Goal: Task Accomplishment & Management: Complete application form

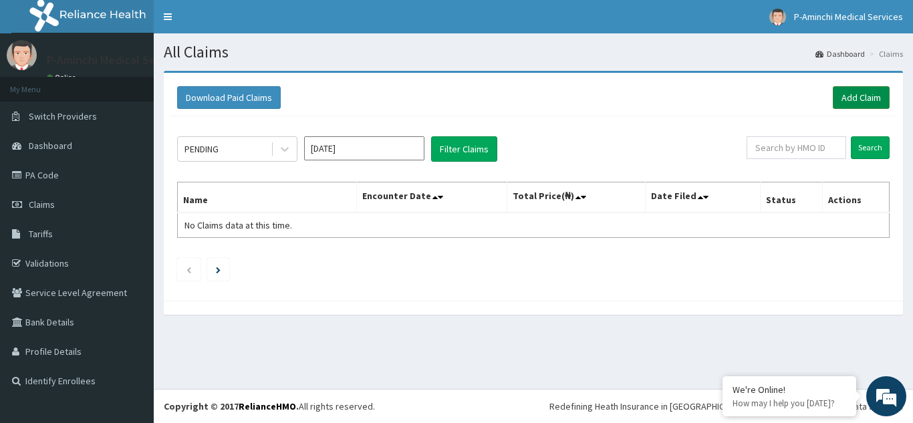
click at [877, 104] on link "Add Claim" at bounding box center [861, 97] width 57 height 23
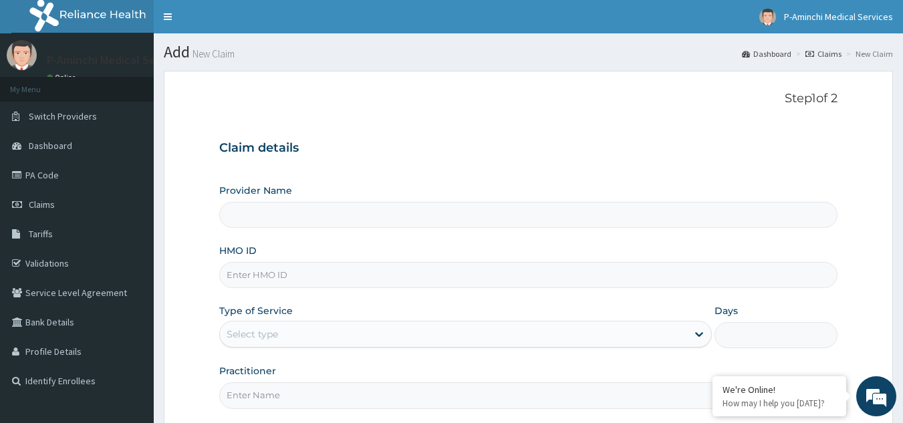
type input "P-Aminchi Medical Services"
click at [278, 278] on input "HMO ID" at bounding box center [528, 275] width 619 height 26
type input "RBN/10203/B"
click at [261, 336] on div "Select type" at bounding box center [252, 333] width 51 height 13
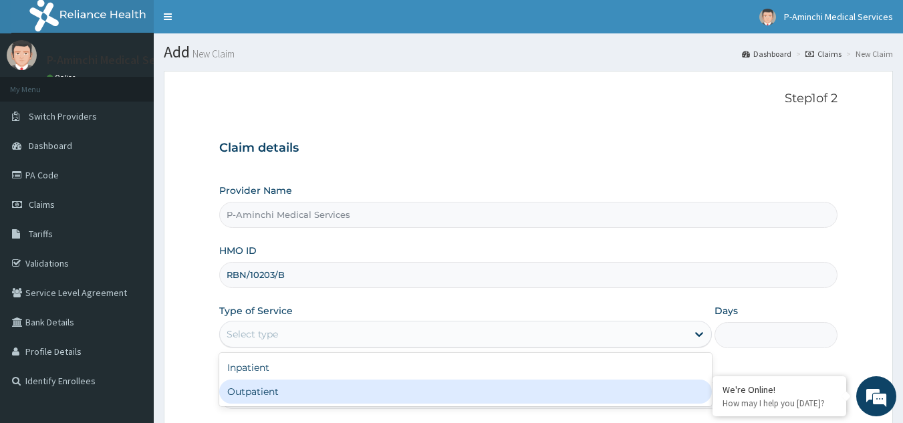
click at [260, 390] on div "Outpatient" at bounding box center [465, 392] width 493 height 24
type input "1"
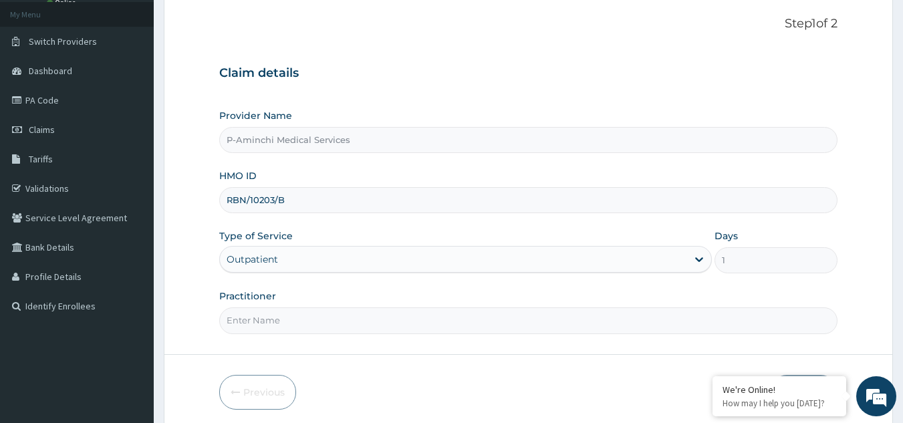
scroll to position [126, 0]
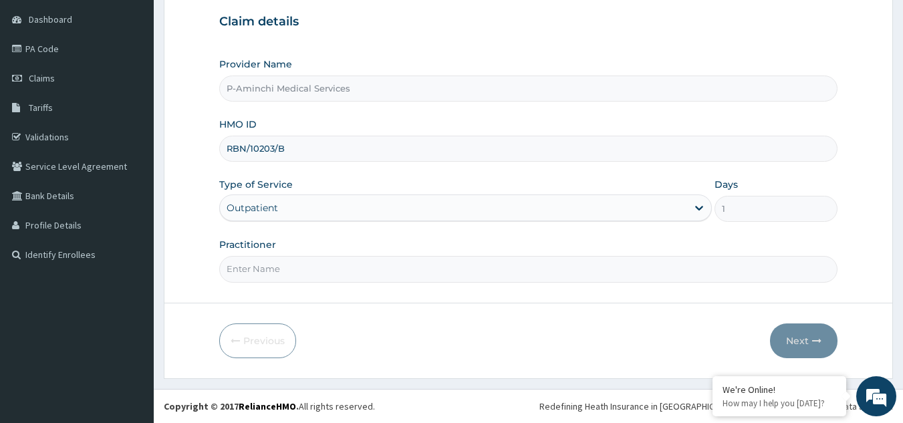
click at [466, 279] on input "Practitioner" at bounding box center [528, 269] width 619 height 26
type input "Dr ejiro"
click at [808, 342] on button "Next" at bounding box center [804, 340] width 68 height 35
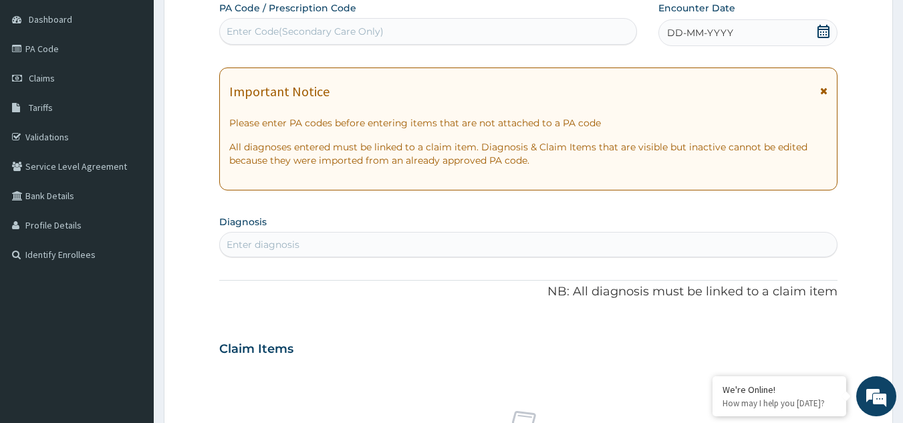
click at [824, 38] on span at bounding box center [823, 33] width 13 height 17
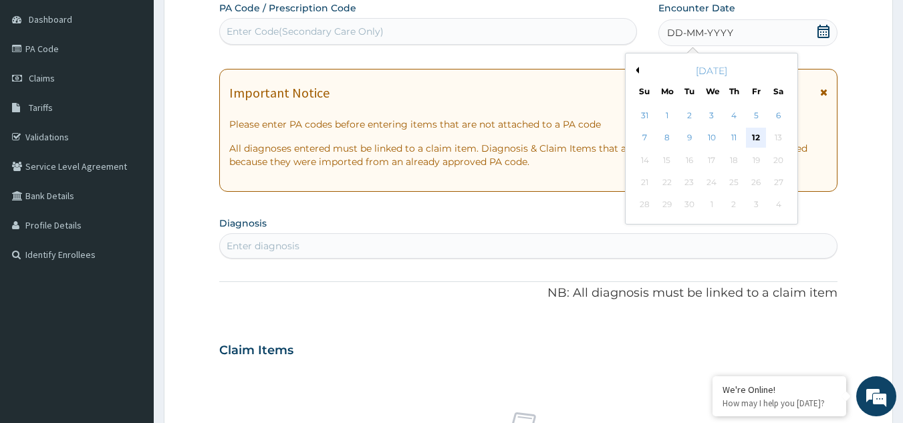
click at [759, 144] on div "12" at bounding box center [756, 138] width 20 height 20
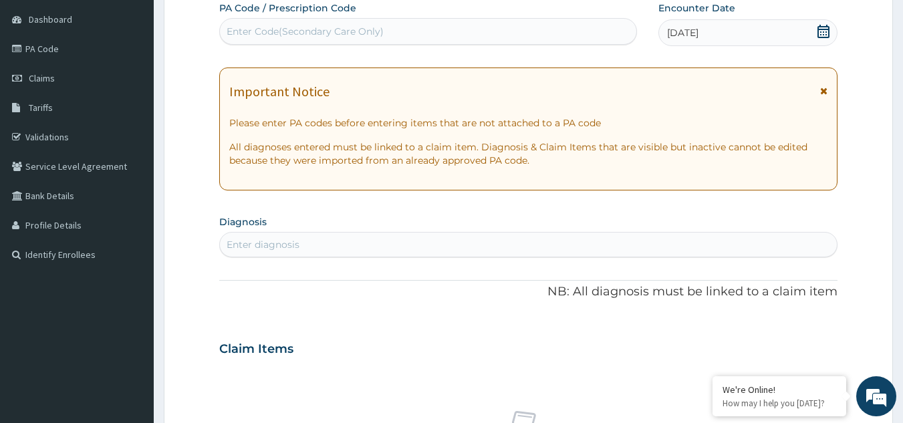
click at [306, 247] on div "Enter diagnosis" at bounding box center [529, 244] width 618 height 21
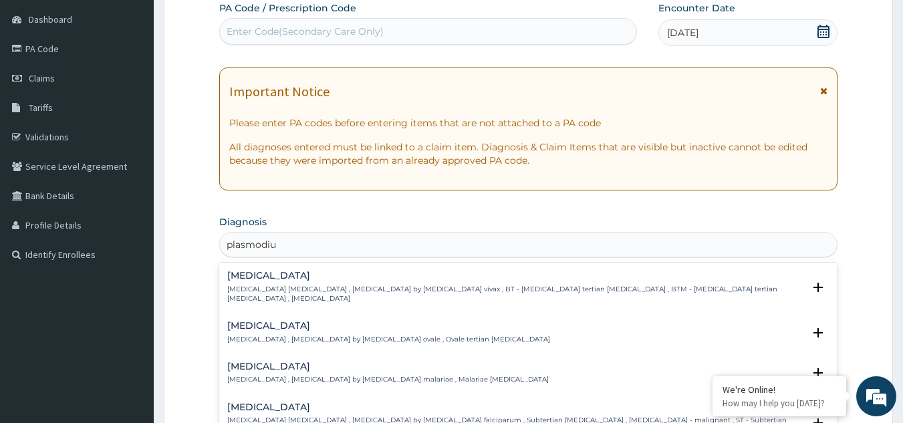
type input "plasmodium"
click at [305, 402] on h4 "Falciparum malaria" at bounding box center [515, 407] width 577 height 10
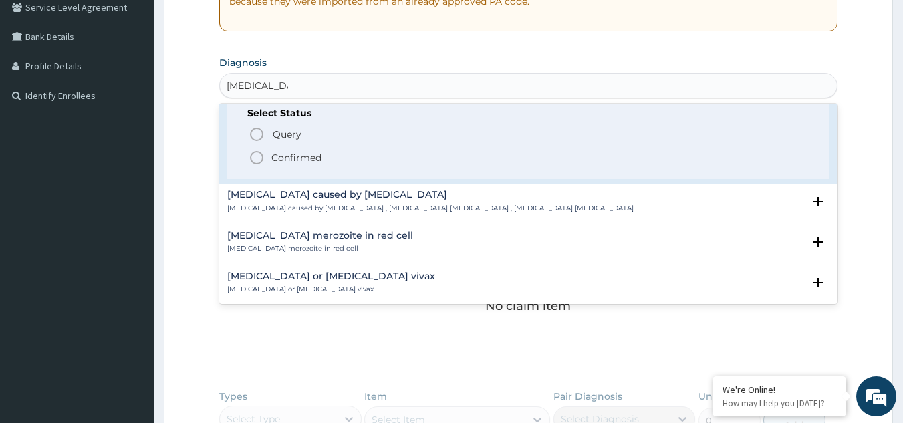
scroll to position [170, 0]
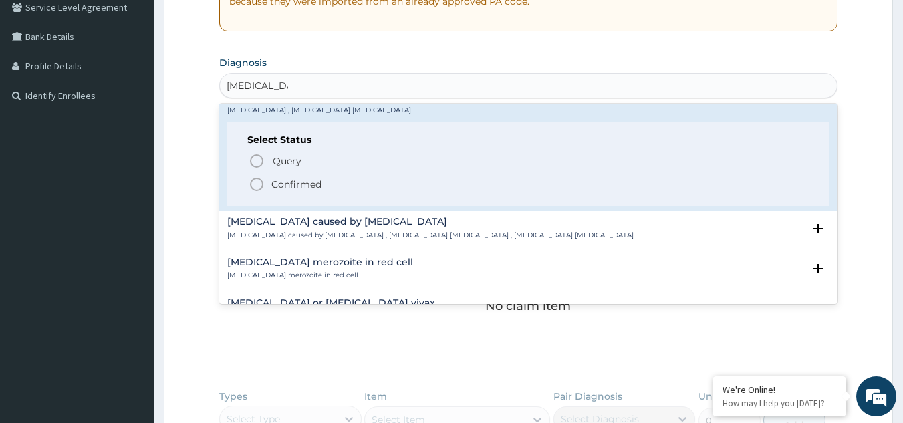
click at [301, 178] on p "Confirmed" at bounding box center [296, 184] width 50 height 13
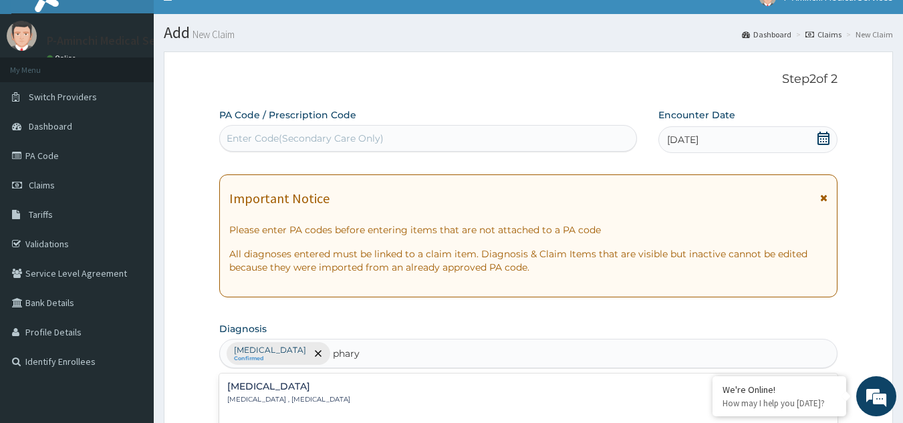
scroll to position [6, 0]
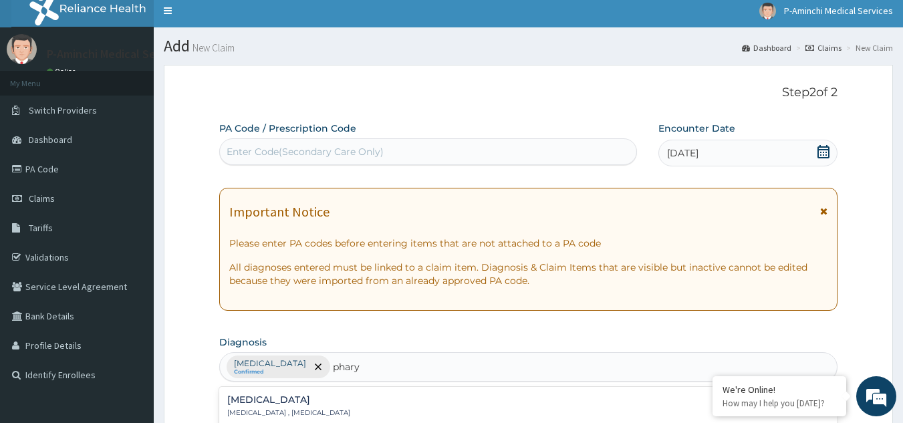
type input "phary"
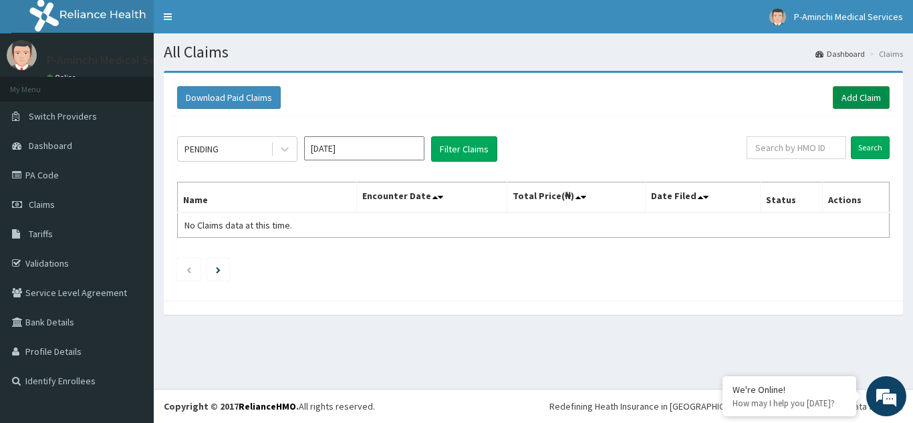
click at [871, 99] on link "Add Claim" at bounding box center [861, 97] width 57 height 23
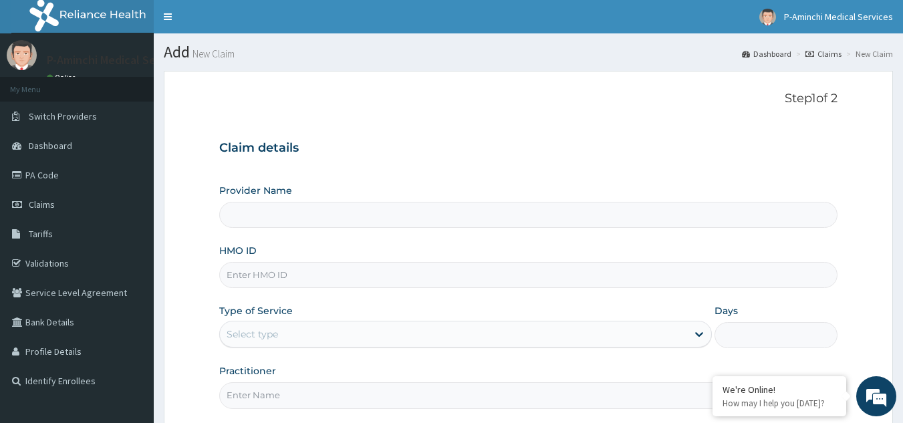
type input "P-Aminchi Medical Services"
click at [331, 275] on input "HMO ID" at bounding box center [528, 275] width 619 height 26
click at [293, 280] on input "RBN/10203/B" at bounding box center [528, 275] width 619 height 26
type input "RBN/10203/c"
click at [697, 329] on icon at bounding box center [698, 333] width 13 height 13
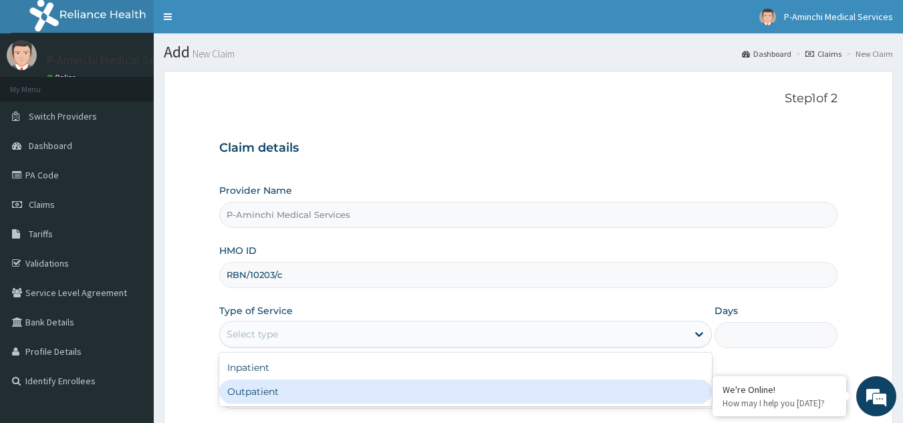
click at [524, 393] on div "Outpatient" at bounding box center [465, 392] width 493 height 24
type input "1"
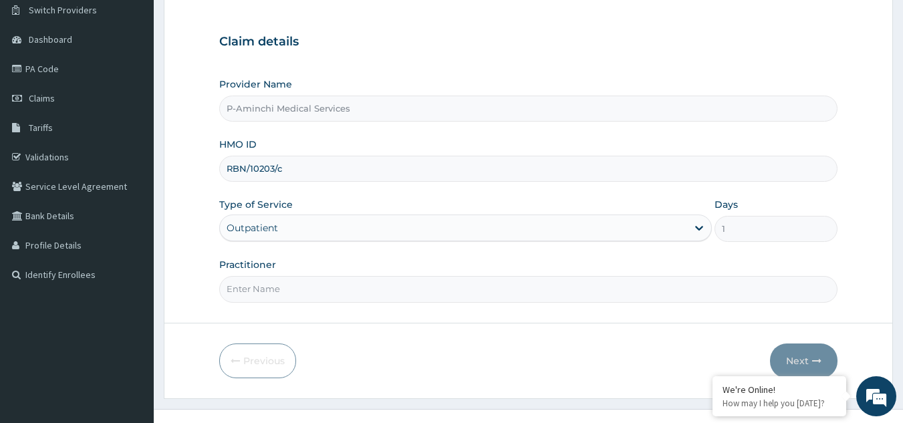
scroll to position [107, 0]
click at [702, 289] on input "Practitioner" at bounding box center [528, 288] width 619 height 26
type input "Dr ejiro"
click at [795, 355] on button "Next" at bounding box center [804, 360] width 68 height 35
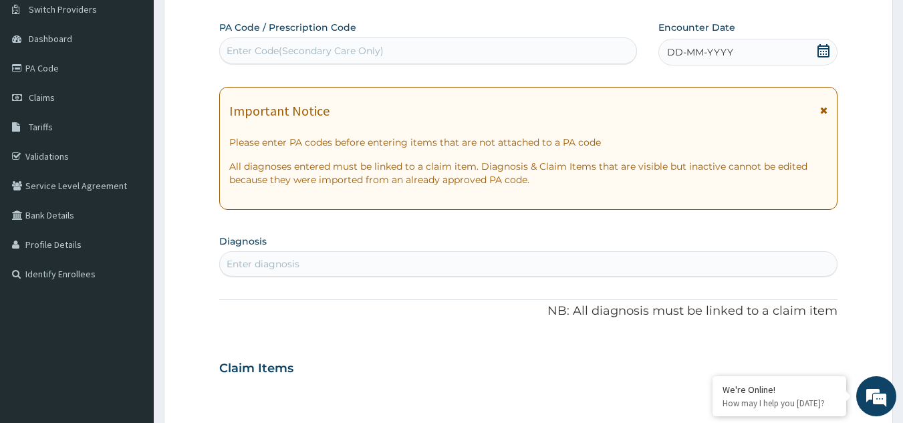
click at [825, 45] on icon at bounding box center [823, 50] width 13 height 13
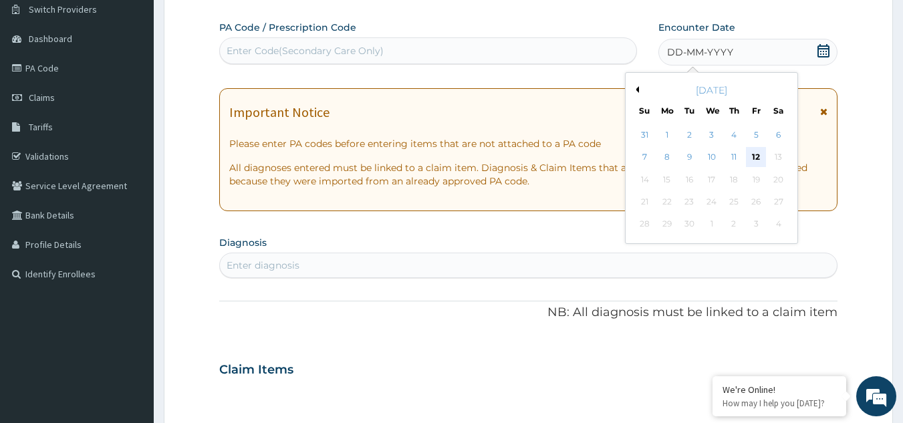
click at [757, 156] on div "12" at bounding box center [756, 158] width 20 height 20
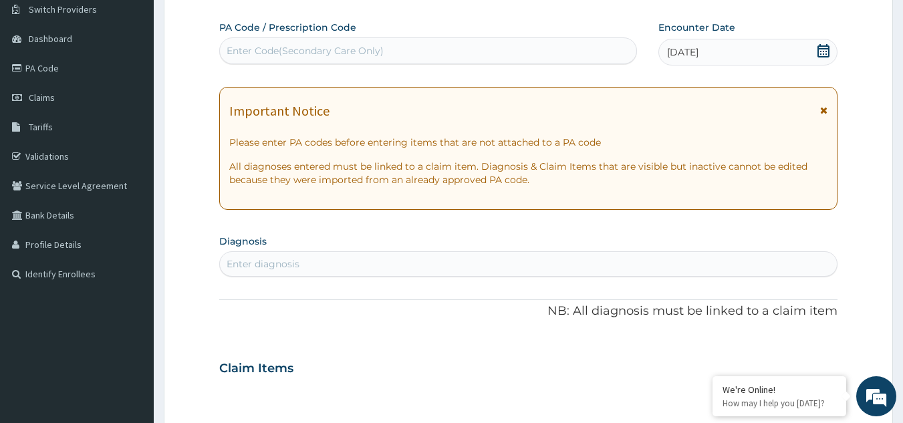
click at [477, 271] on div "Enter diagnosis" at bounding box center [529, 263] width 618 height 21
type input "mala"
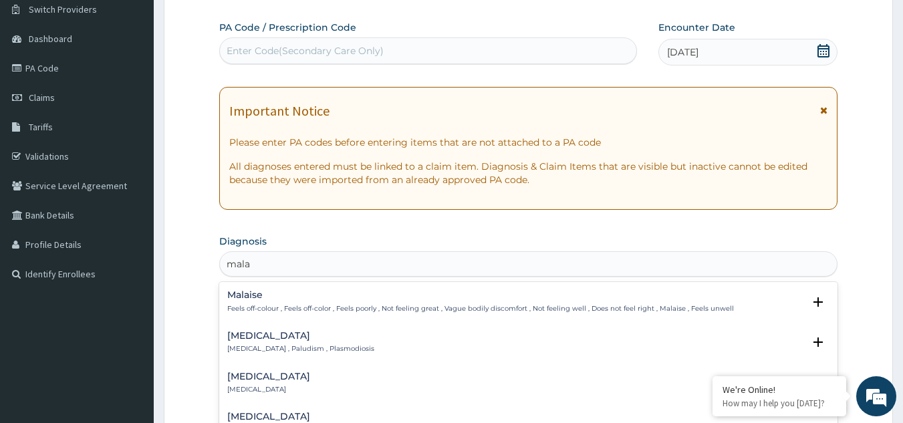
click at [299, 341] on h4 "Malaria" at bounding box center [300, 336] width 147 height 10
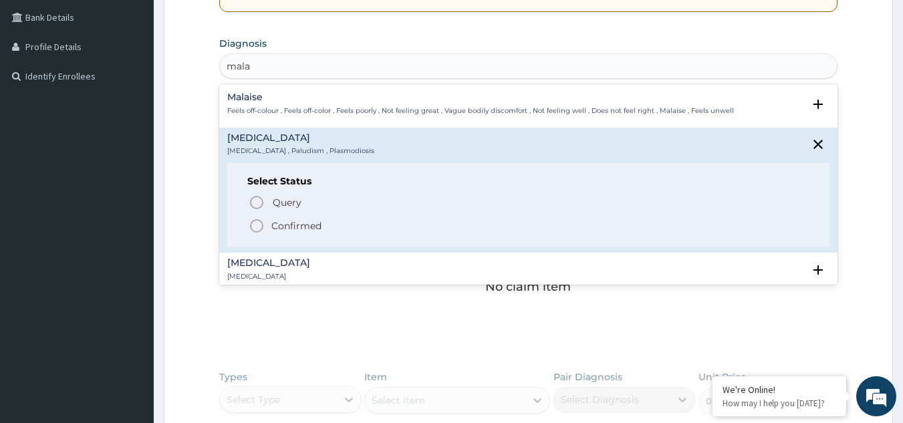
scroll to position [313, 0]
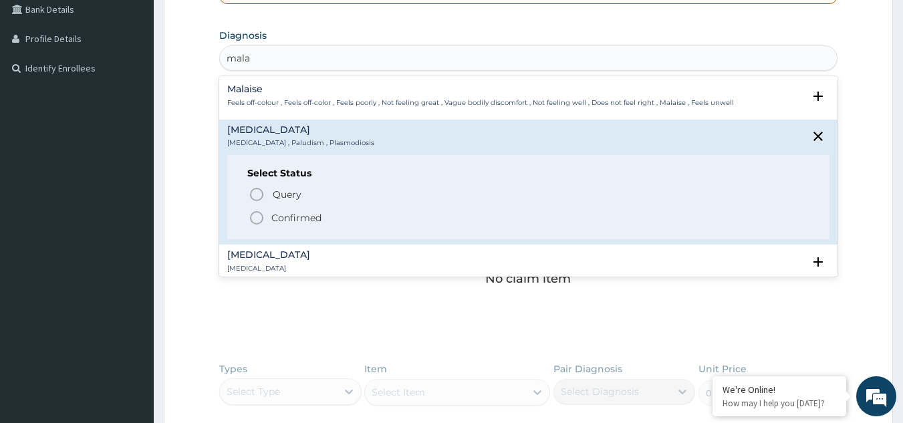
click at [303, 213] on p "Confirmed" at bounding box center [296, 217] width 50 height 13
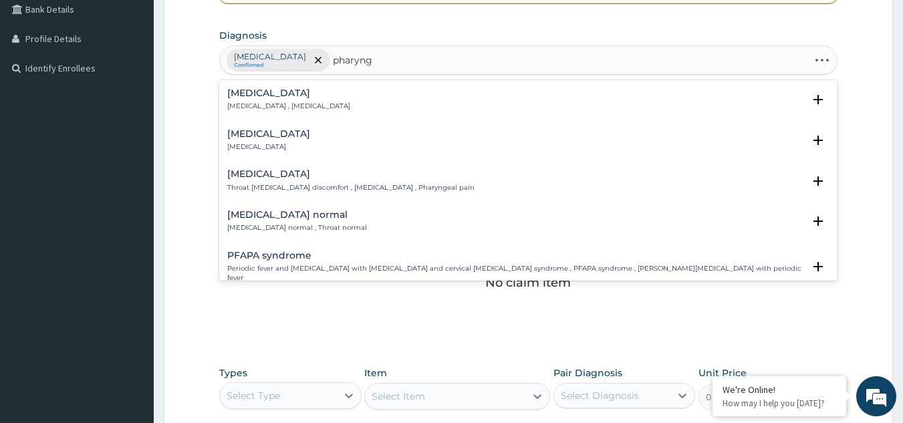
type input "pharyngi"
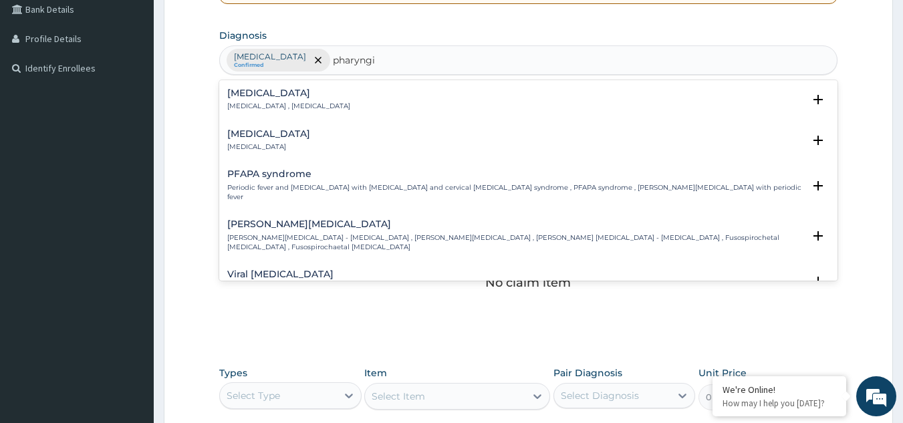
click at [267, 138] on h4 "Pharyngitis" at bounding box center [268, 134] width 83 height 10
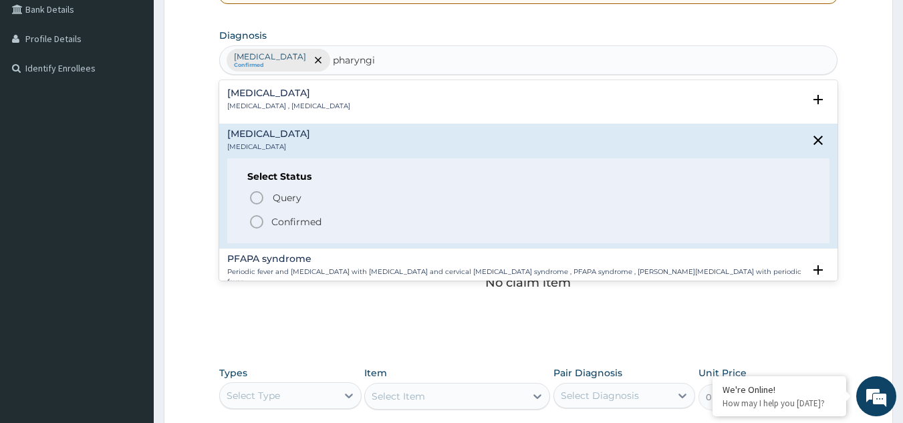
click at [295, 216] on p "Confirmed" at bounding box center [296, 221] width 50 height 13
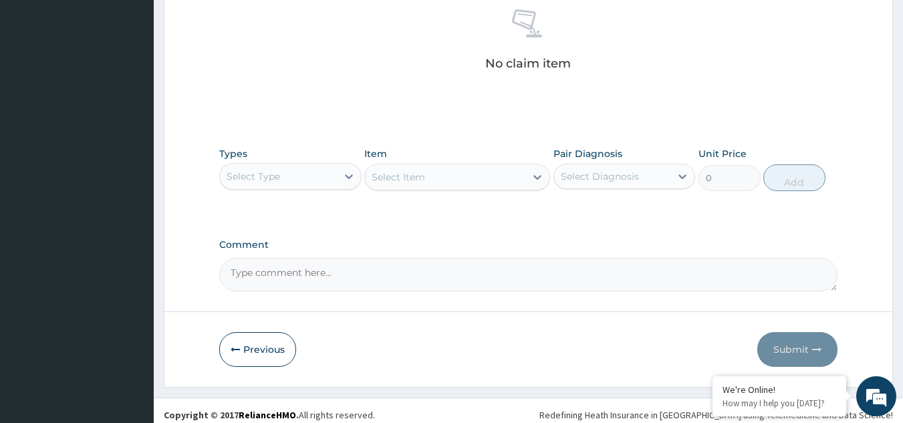
scroll to position [535, 0]
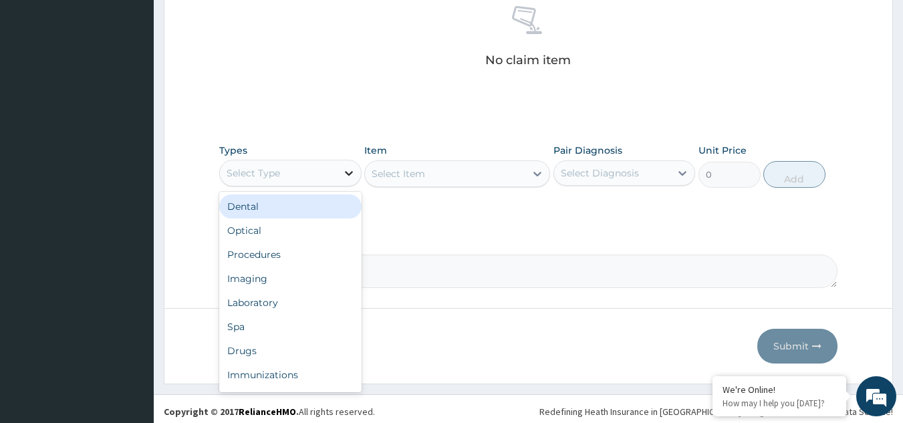
click at [350, 174] on icon at bounding box center [349, 173] width 8 height 5
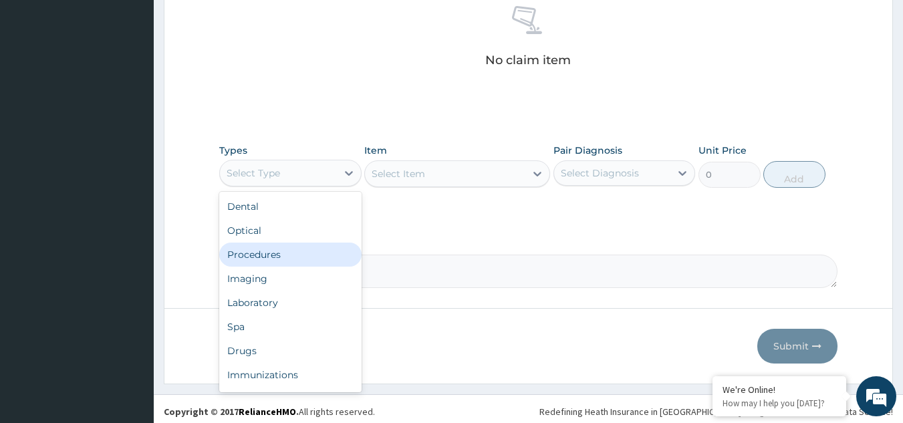
click at [317, 253] on div "Procedures" at bounding box center [290, 255] width 142 height 24
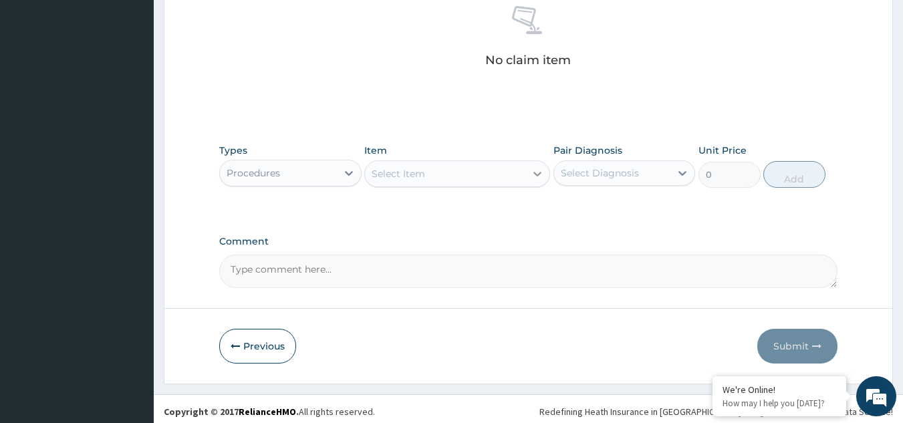
click at [537, 171] on icon at bounding box center [537, 173] width 13 height 13
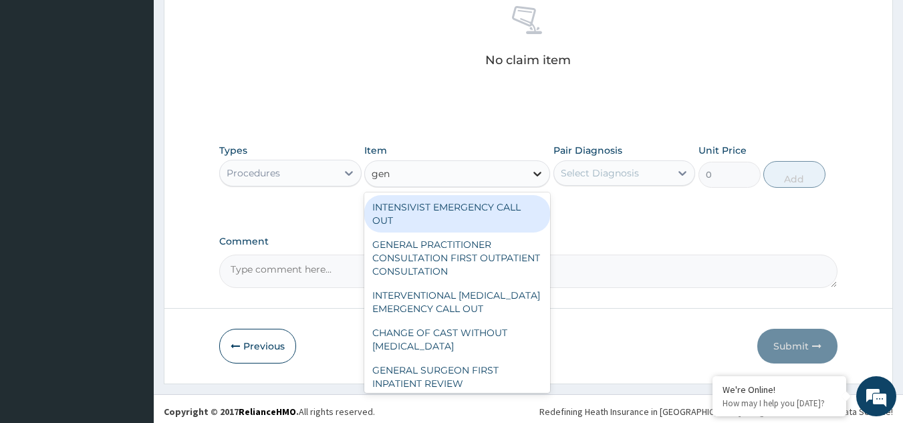
type input "gene"
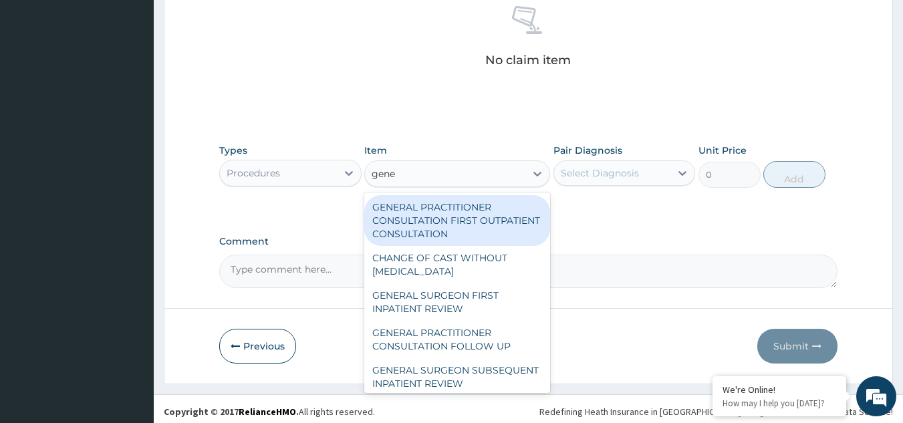
click at [455, 223] on div "GENERAL PRACTITIONER CONSULTATION FIRST OUTPATIENT CONSULTATION" at bounding box center [457, 220] width 186 height 51
type input "3795"
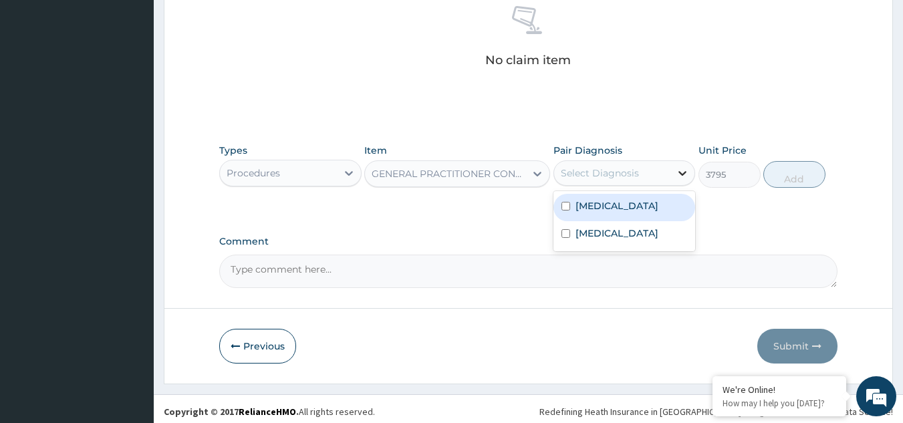
click at [685, 168] on icon at bounding box center [682, 172] width 13 height 13
click at [565, 206] on input "checkbox" at bounding box center [565, 206] width 9 height 9
checkbox input "true"
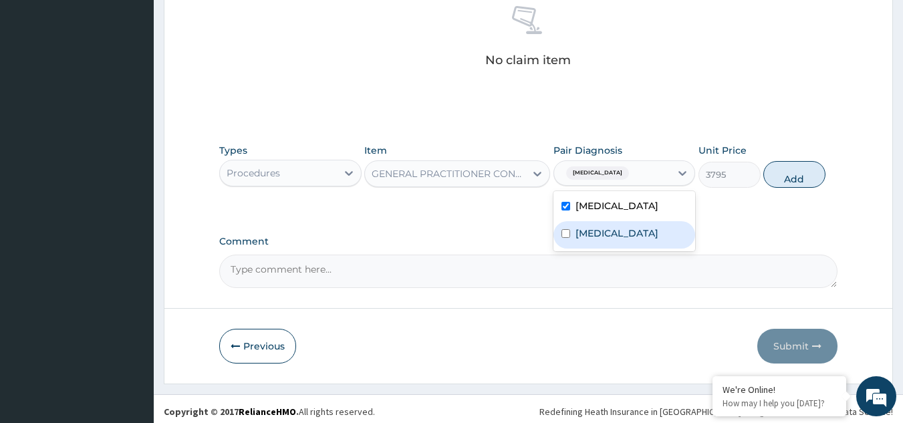
click at [565, 233] on input "checkbox" at bounding box center [565, 233] width 9 height 9
checkbox input "true"
click at [801, 177] on button "Add" at bounding box center [794, 174] width 62 height 27
type input "0"
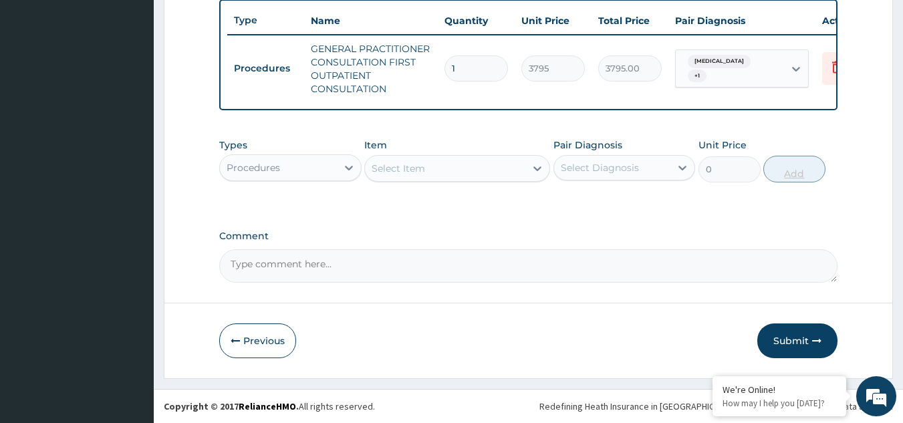
scroll to position [508, 0]
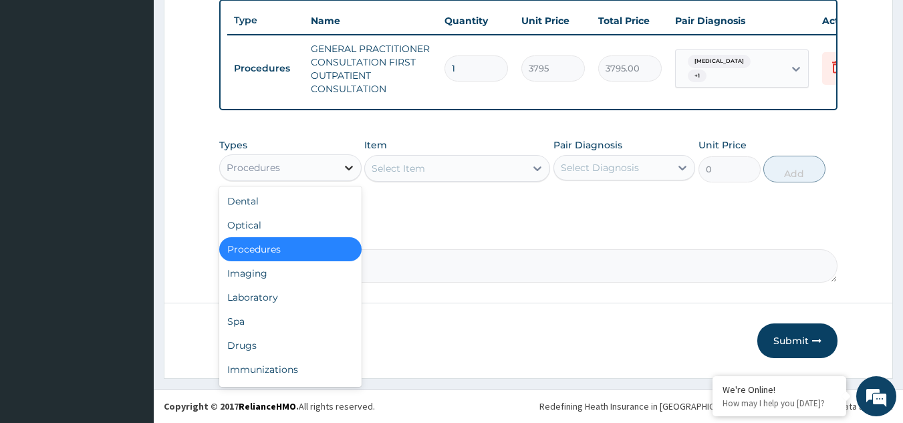
click at [352, 164] on icon at bounding box center [348, 167] width 13 height 13
click at [301, 291] on div "Laboratory" at bounding box center [290, 297] width 142 height 24
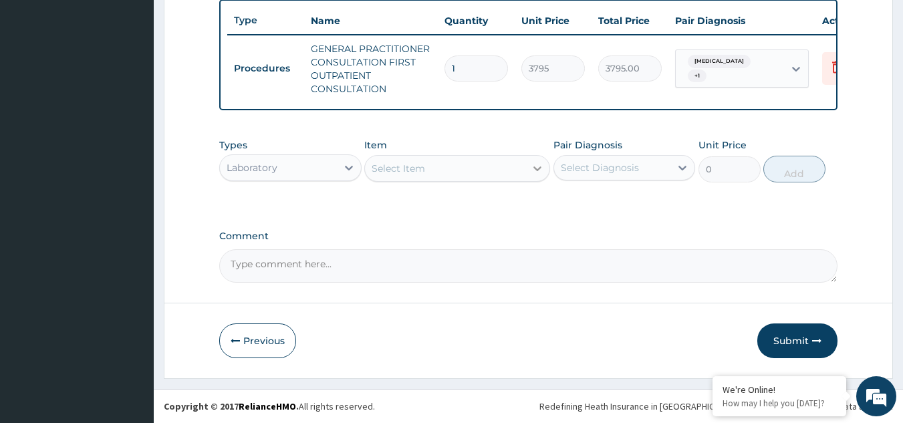
click at [534, 166] on icon at bounding box center [537, 168] width 13 height 13
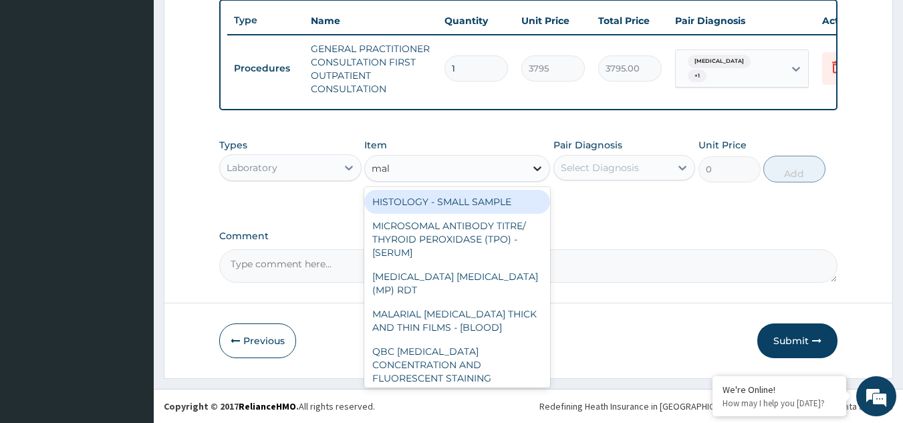
type input "mala"
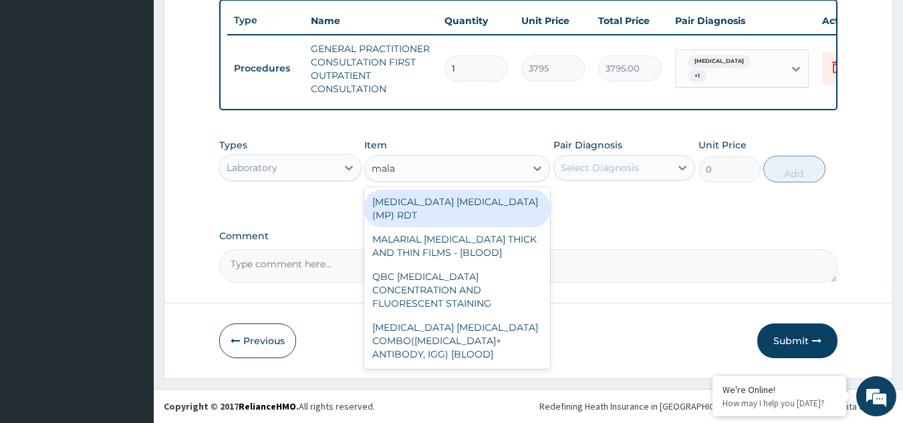
click at [523, 201] on div "MALARIA PARASITE (MP) RDT" at bounding box center [457, 208] width 186 height 37
type input "1725"
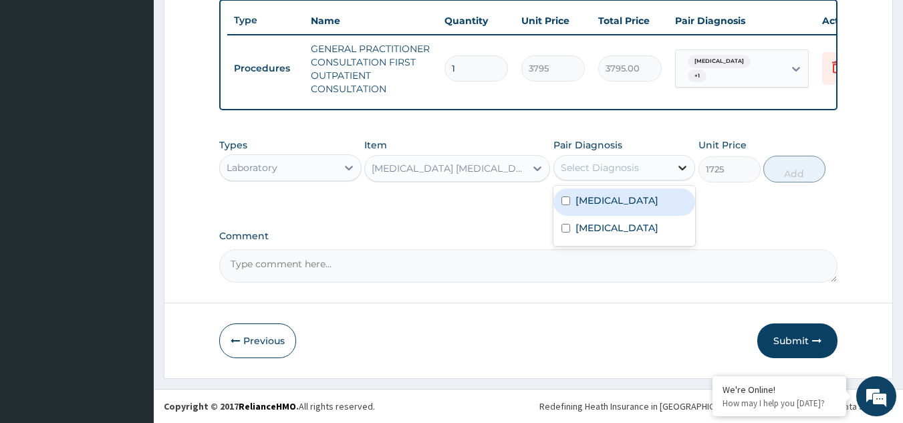
click at [680, 164] on icon at bounding box center [682, 167] width 13 height 13
click at [567, 201] on input "checkbox" at bounding box center [565, 200] width 9 height 9
checkbox input "true"
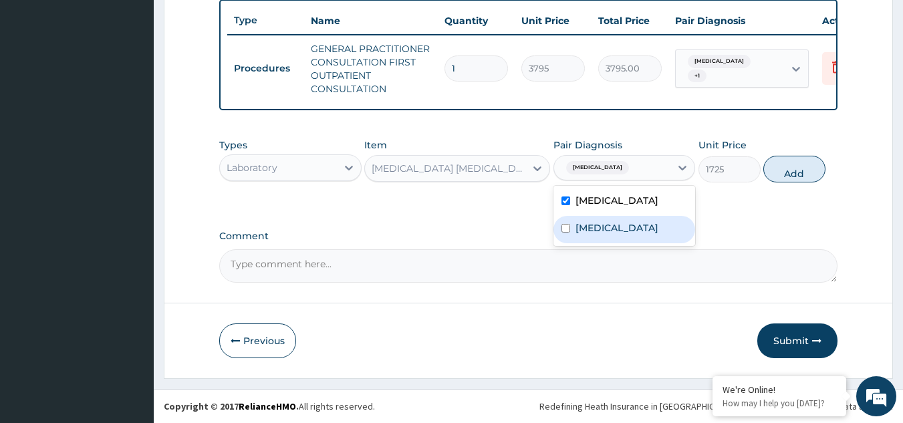
click at [564, 229] on input "checkbox" at bounding box center [565, 228] width 9 height 9
click at [566, 227] on input "checkbox" at bounding box center [565, 228] width 9 height 9
checkbox input "false"
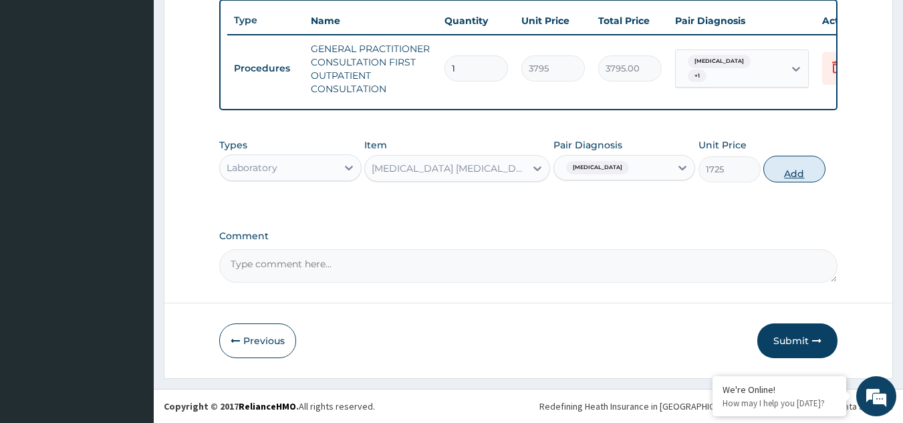
click at [794, 170] on button "Add" at bounding box center [794, 169] width 62 height 27
type input "0"
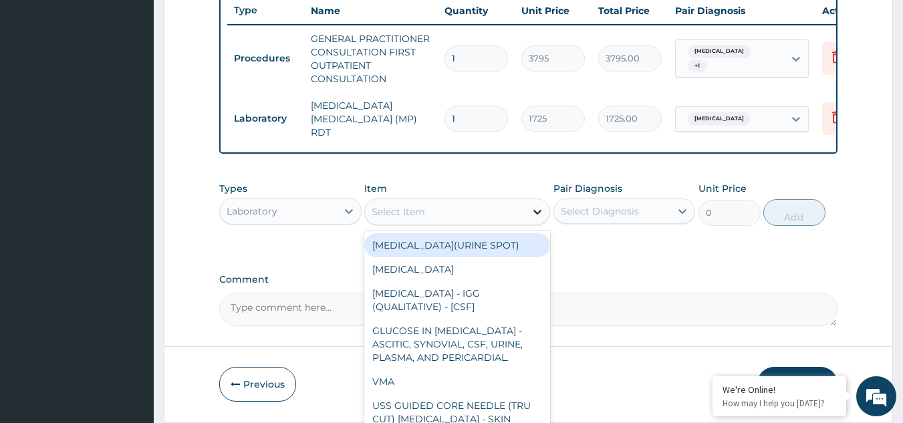
click at [541, 217] on icon at bounding box center [537, 211] width 13 height 13
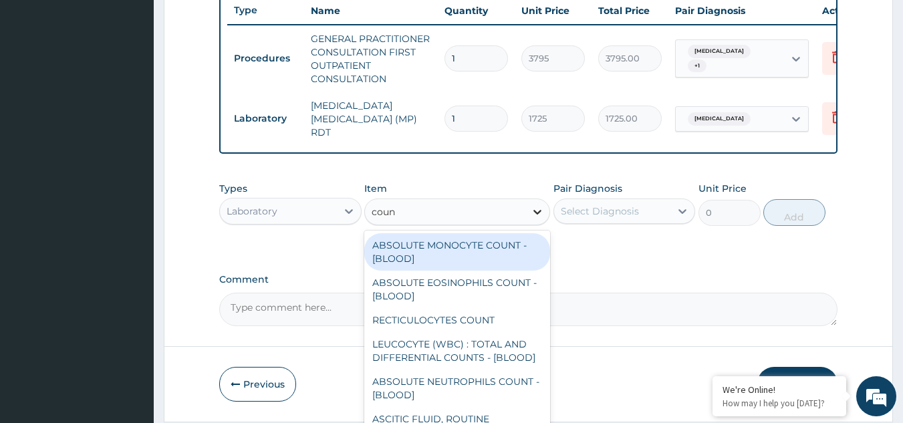
type input "count"
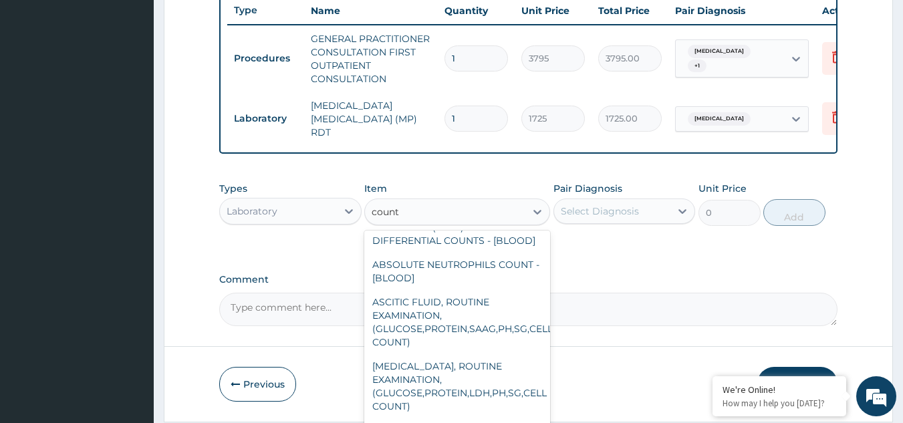
scroll to position [34, 0]
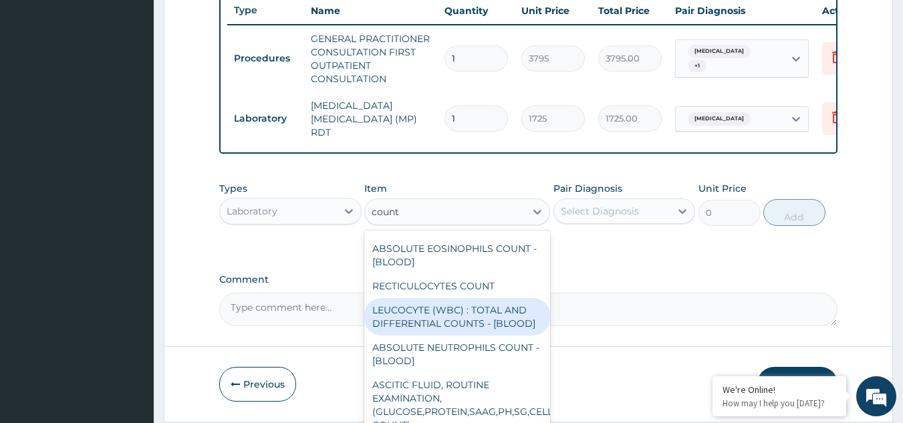
click at [485, 335] on div "LEUCOCYTE (WBC) : TOTAL AND DIFFERENTIAL COUNTS - [BLOOD]" at bounding box center [457, 316] width 186 height 37
type input "2300"
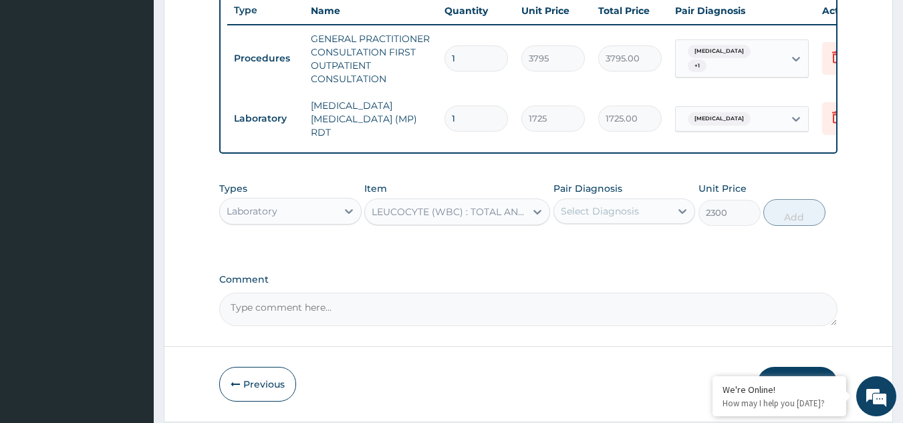
click at [665, 208] on div "Select Diagnosis" at bounding box center [612, 210] width 117 height 21
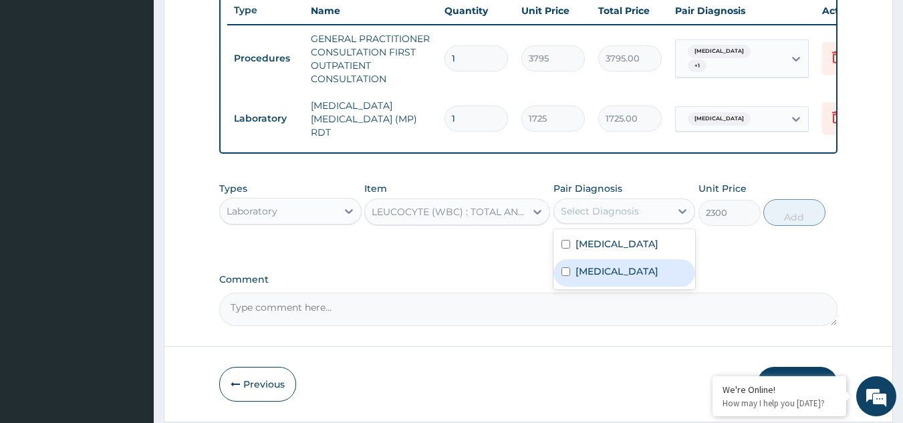
click at [611, 272] on label "Pharyngitis" at bounding box center [616, 271] width 83 height 13
checkbox input "true"
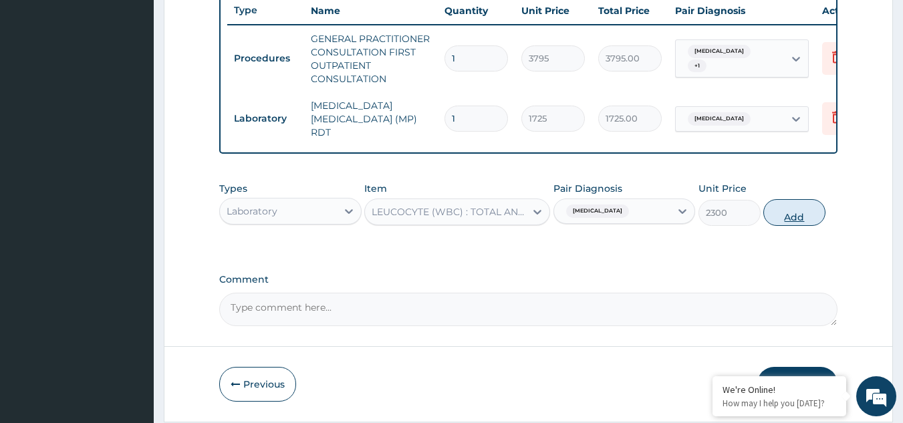
click at [797, 221] on button "Add" at bounding box center [794, 212] width 62 height 27
type input "0"
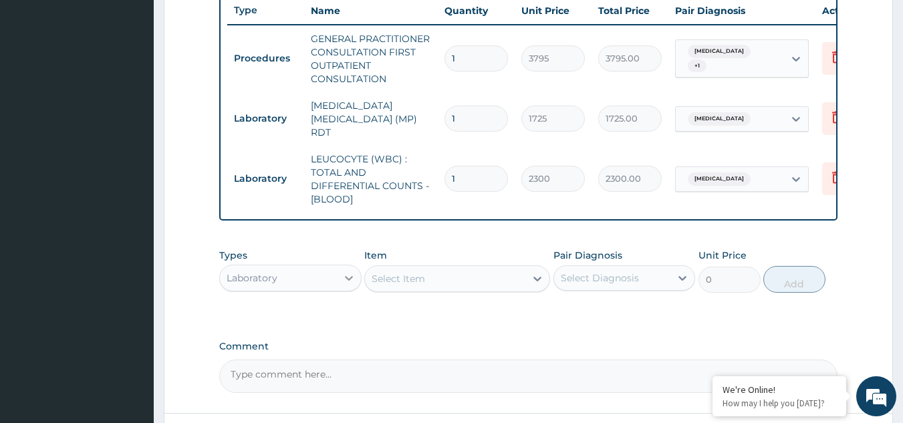
click at [352, 280] on icon at bounding box center [349, 278] width 8 height 5
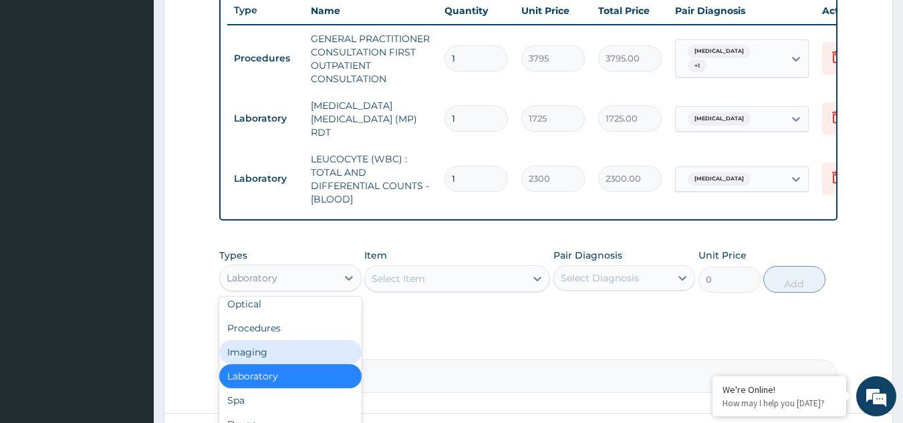
scroll to position [35, 0]
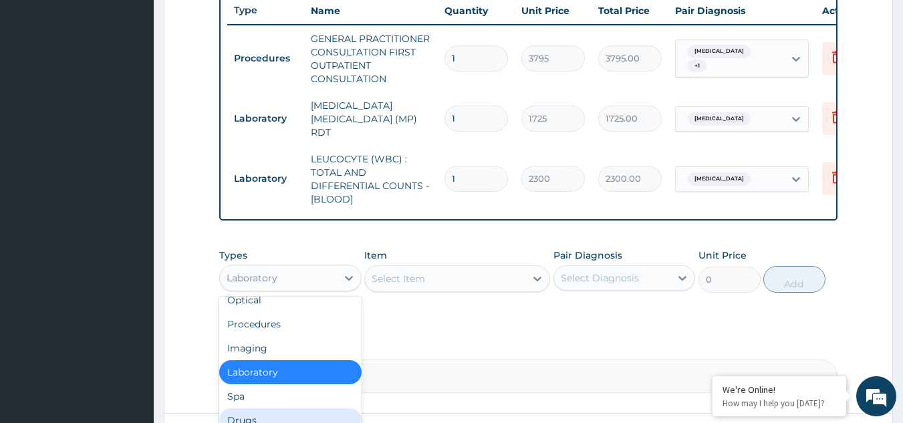
click at [301, 412] on div "Drugs" at bounding box center [290, 420] width 142 height 24
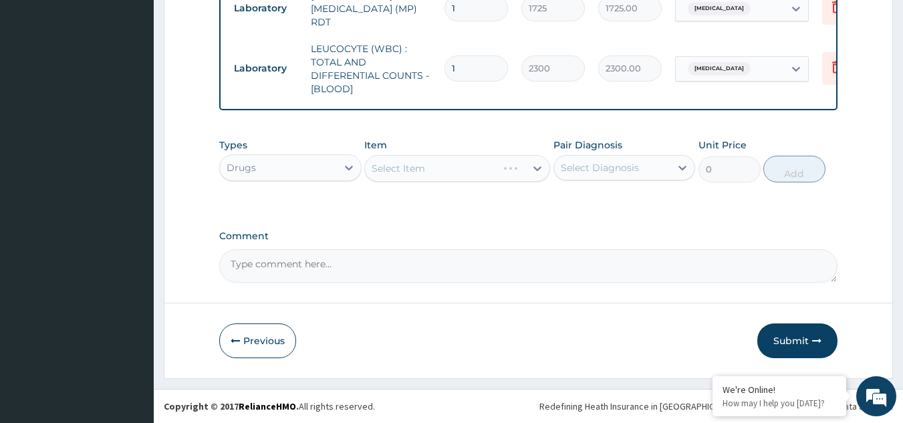
scroll to position [615, 0]
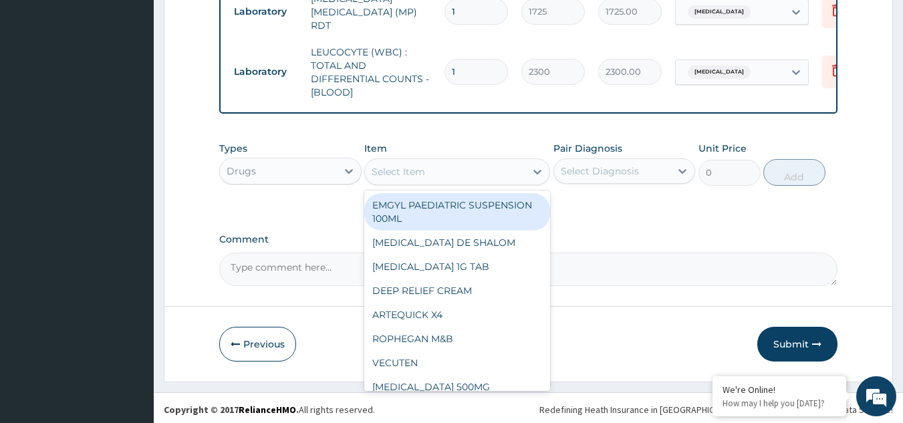
click at [535, 174] on icon at bounding box center [537, 172] width 8 height 5
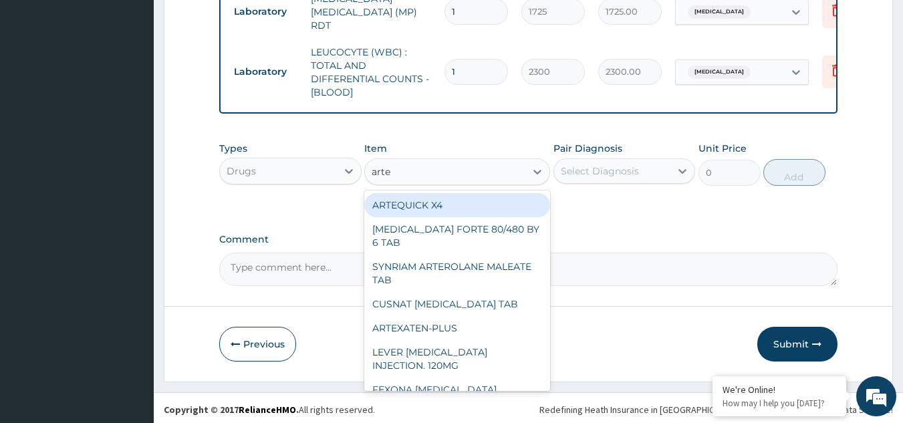
type input "artee"
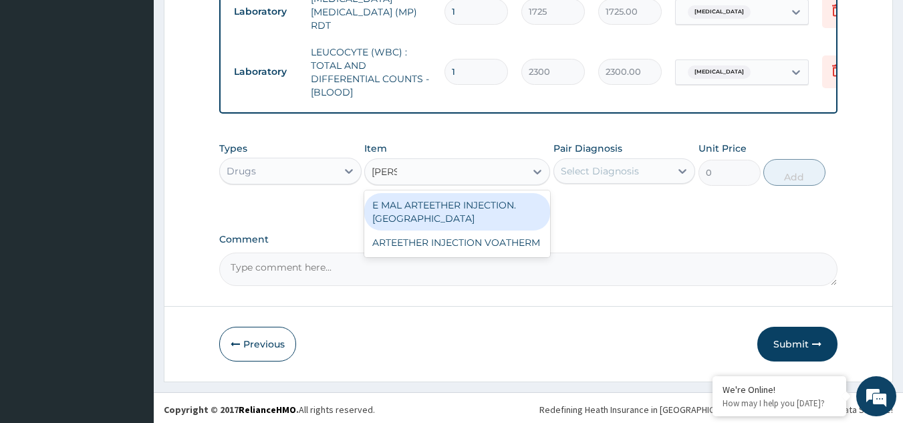
click at [518, 218] on div "E MAL ARTEETHER INJECTION. FIDSON" at bounding box center [457, 211] width 186 height 37
type input "1897.5"
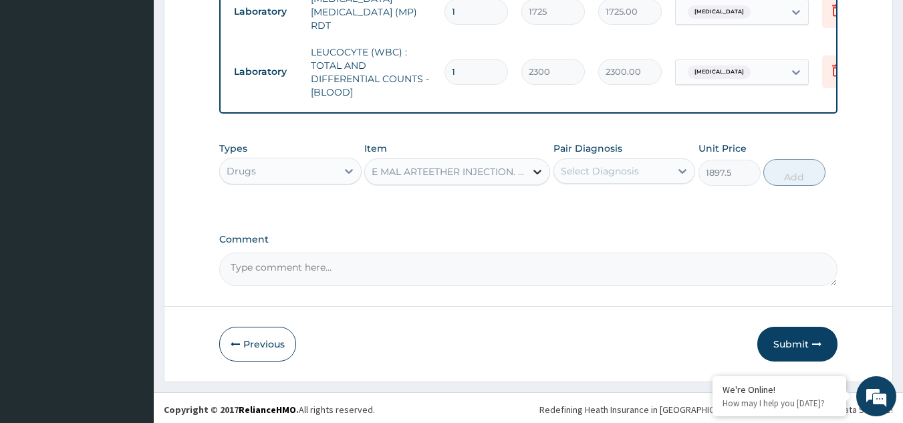
click at [535, 171] on icon at bounding box center [537, 171] width 13 height 13
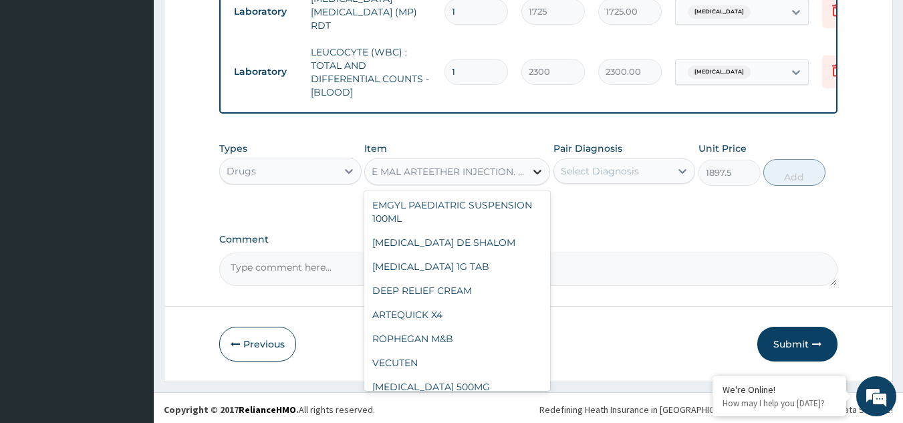
scroll to position [12885, 0]
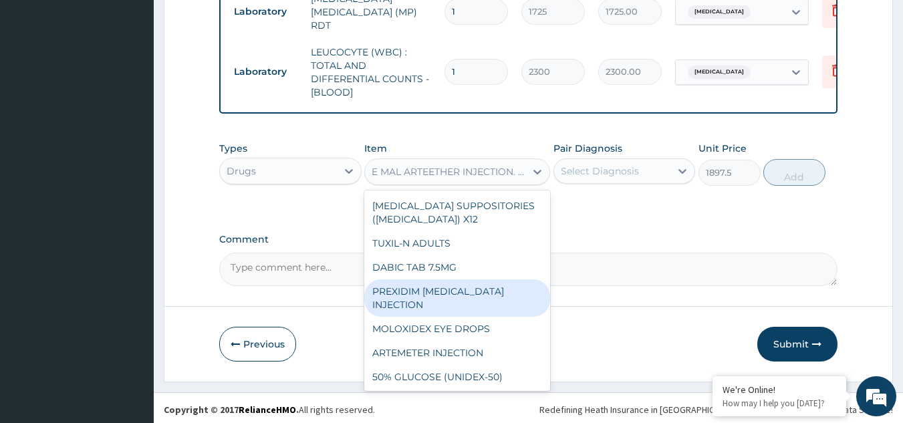
click at [628, 177] on div "Select Diagnosis" at bounding box center [600, 170] width 78 height 13
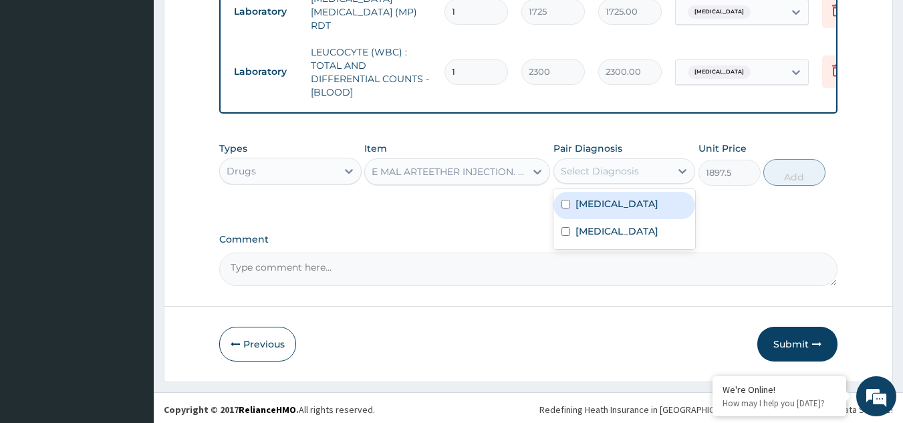
click at [587, 215] on div "Malaria" at bounding box center [624, 205] width 142 height 27
checkbox input "true"
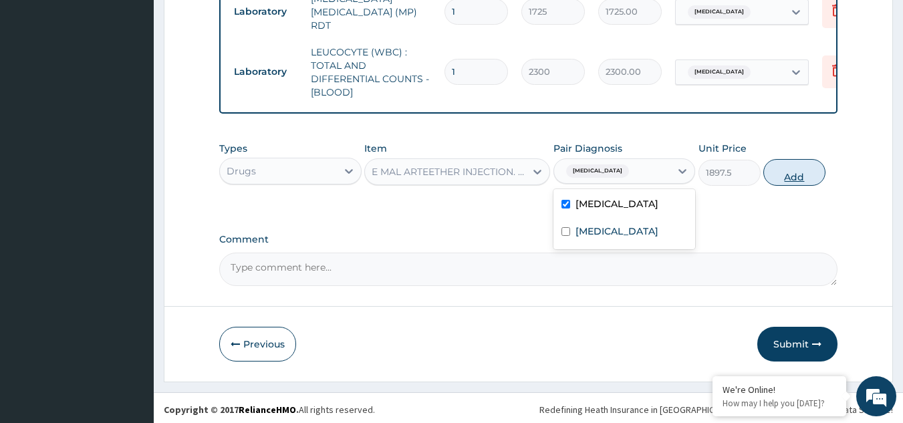
click at [787, 179] on button "Add" at bounding box center [794, 172] width 62 height 27
type input "0"
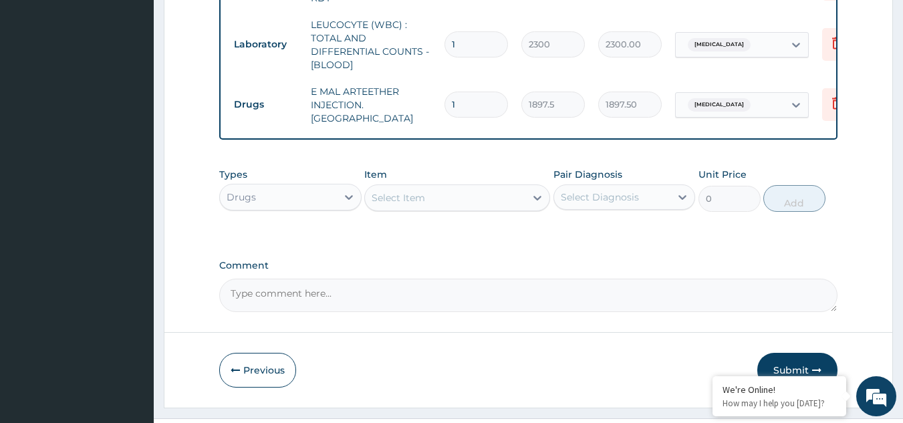
scroll to position [667, 0]
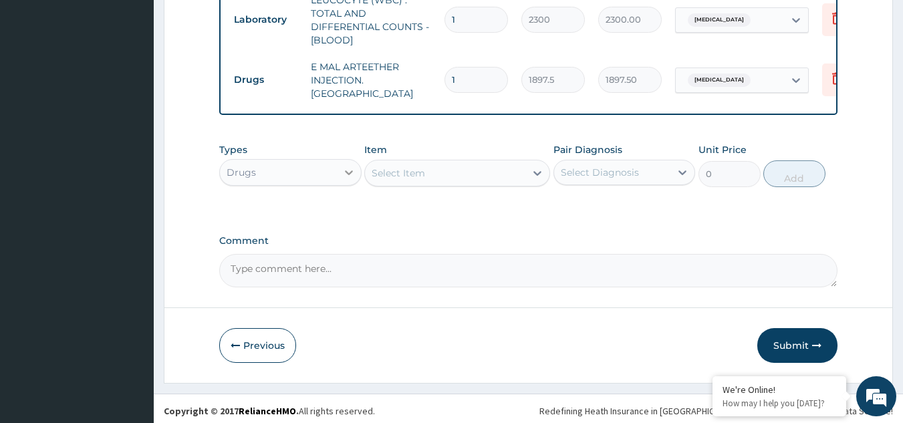
click at [352, 167] on icon at bounding box center [348, 172] width 13 height 13
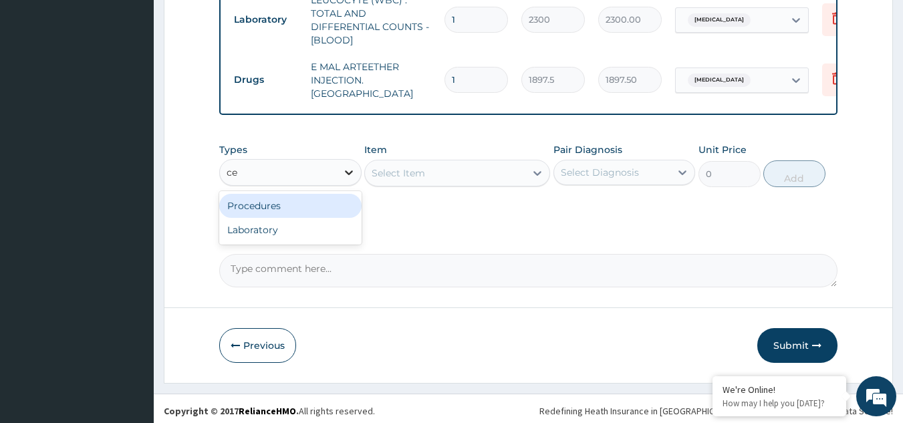
type input "c"
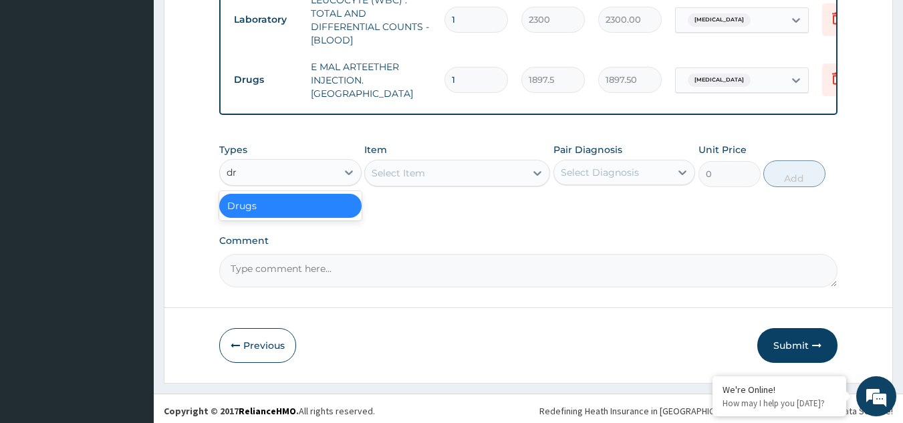
type input "dr"
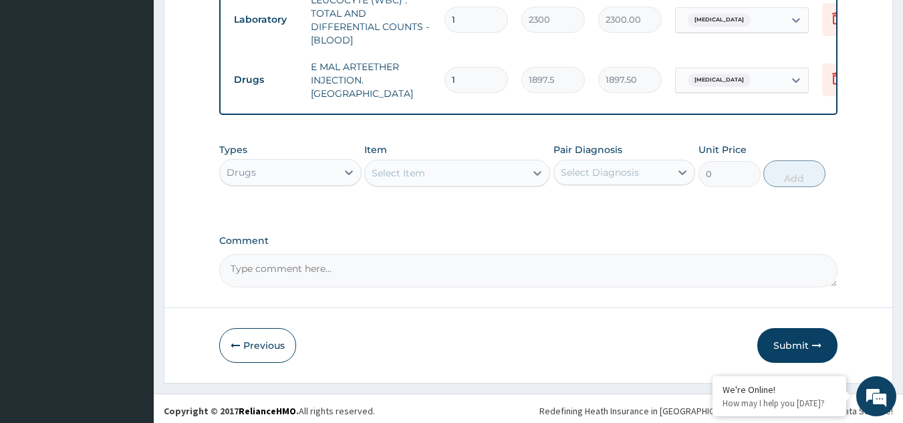
drag, startPoint x: 340, startPoint y: 225, endPoint x: 337, endPoint y: 211, distance: 14.3
click at [426, 170] on div "Select Item" at bounding box center [445, 172] width 160 height 21
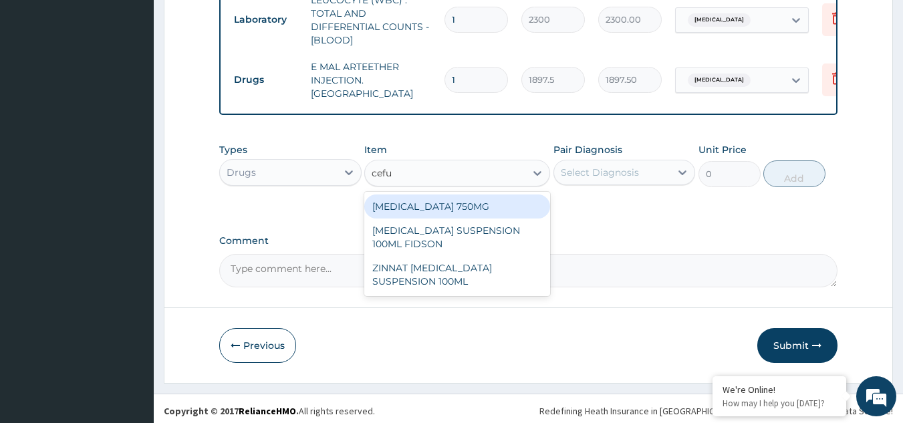
type input "cefur"
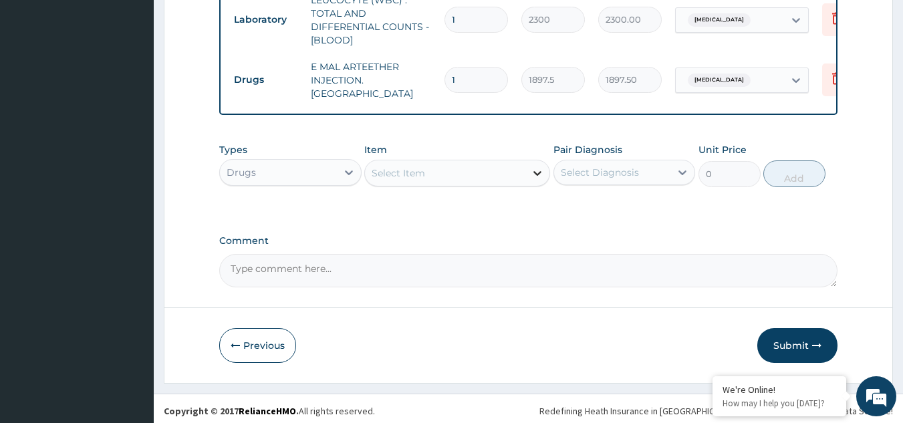
click at [538, 166] on icon at bounding box center [537, 172] width 13 height 13
click at [542, 167] on icon at bounding box center [537, 172] width 13 height 13
click at [417, 170] on div "Select Item" at bounding box center [398, 172] width 53 height 13
type input "amox"
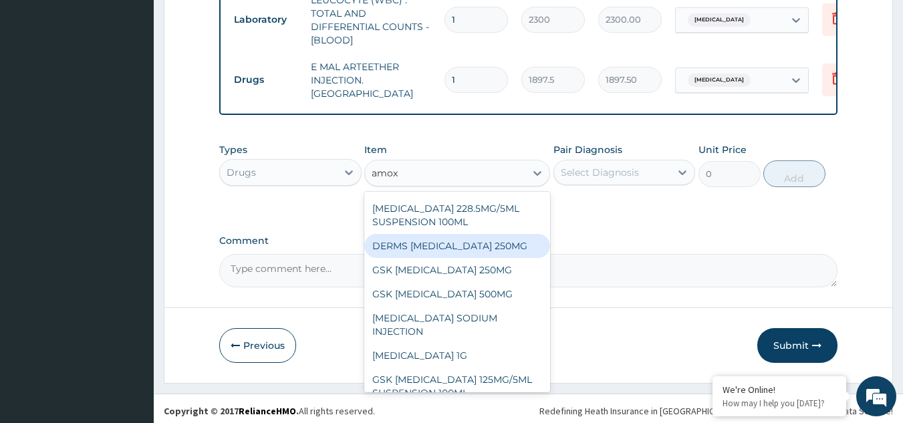
scroll to position [37, 0]
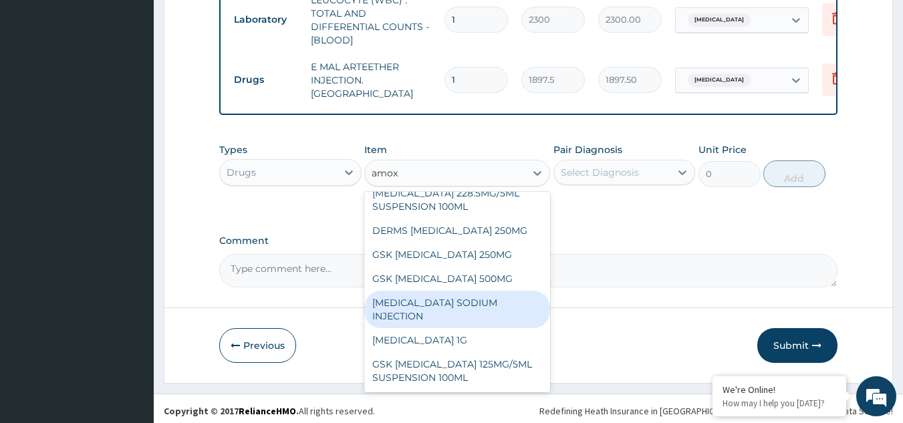
drag, startPoint x: 541, startPoint y: 308, endPoint x: 546, endPoint y: 257, distance: 51.0
click at [546, 257] on div "AMOXICILLIN 500MG CO-AMOXICLAV 228.5MG/5ML SUSPENSION 100ML DERMS AMOXICILLIN 2…" at bounding box center [457, 292] width 186 height 200
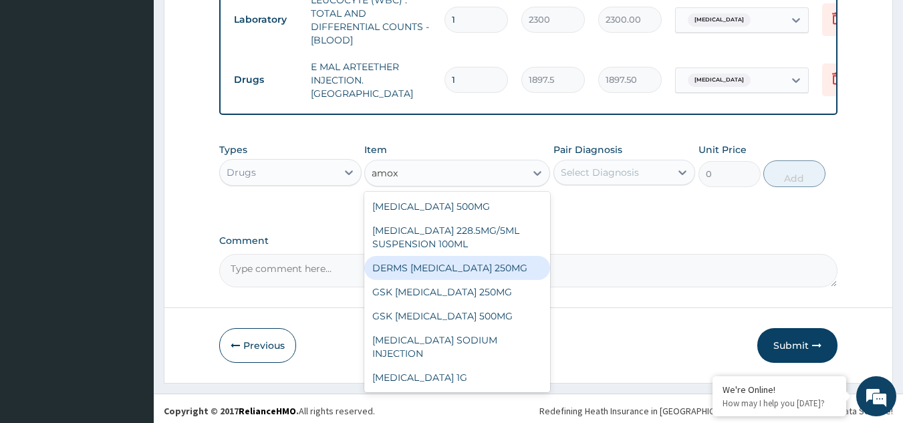
click at [485, 266] on div "DERMS AMOXICILLIN 250MG" at bounding box center [457, 268] width 186 height 24
type input "63.25"
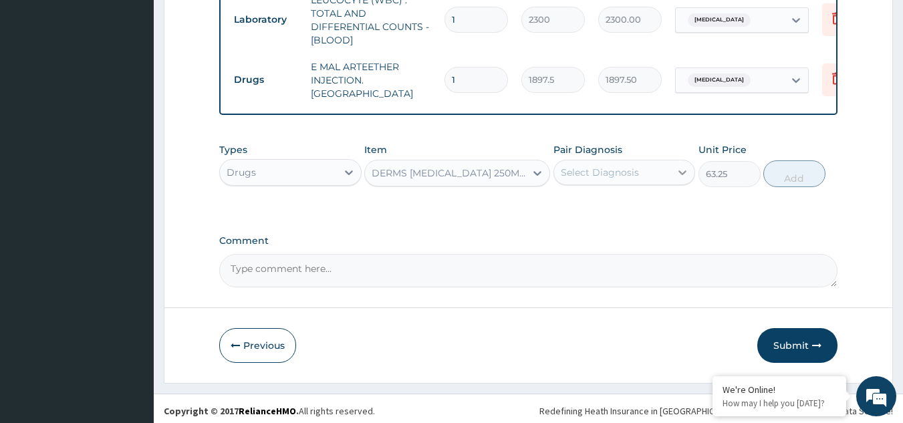
click at [685, 166] on icon at bounding box center [682, 172] width 13 height 13
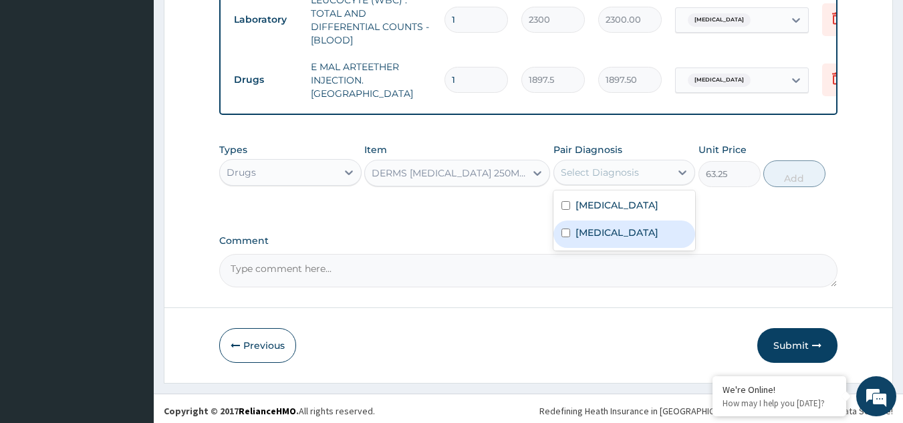
click at [595, 226] on label "Pharyngitis" at bounding box center [616, 232] width 83 height 13
checkbox input "true"
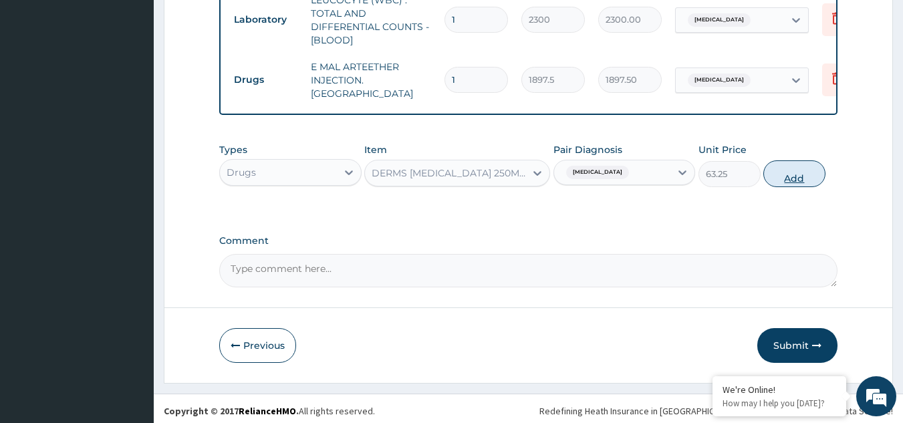
click at [789, 178] on button "Add" at bounding box center [794, 173] width 62 height 27
type input "0"
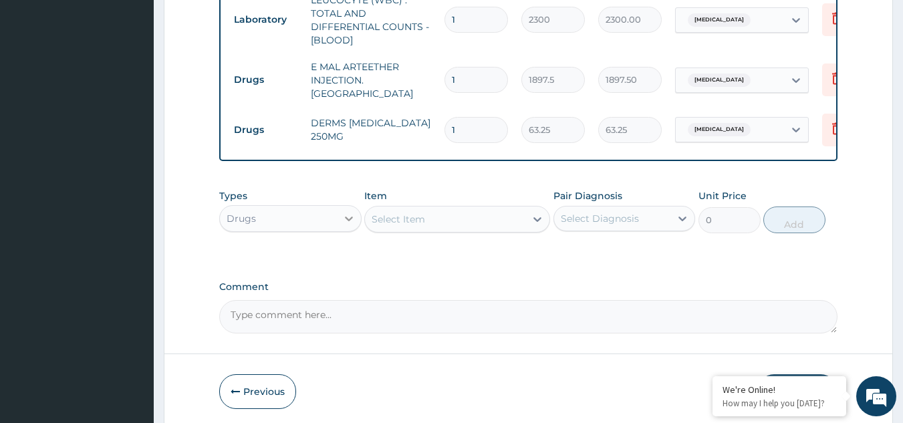
click at [354, 213] on icon at bounding box center [348, 218] width 13 height 13
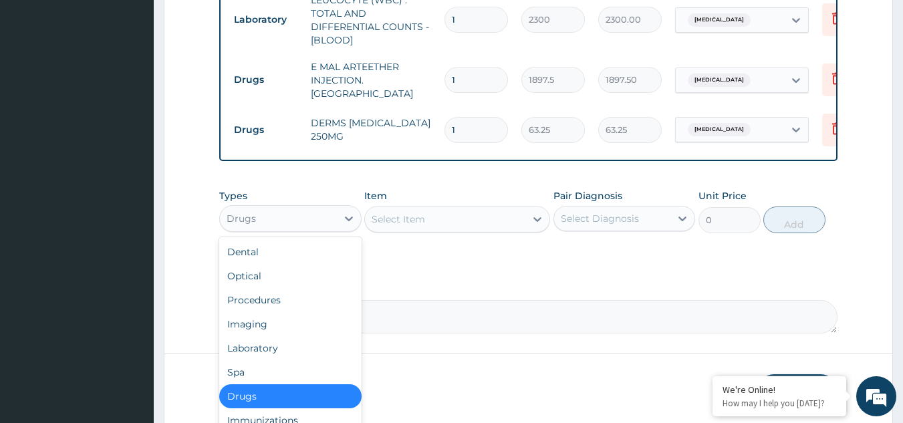
click at [317, 388] on div "Drugs" at bounding box center [290, 396] width 142 height 24
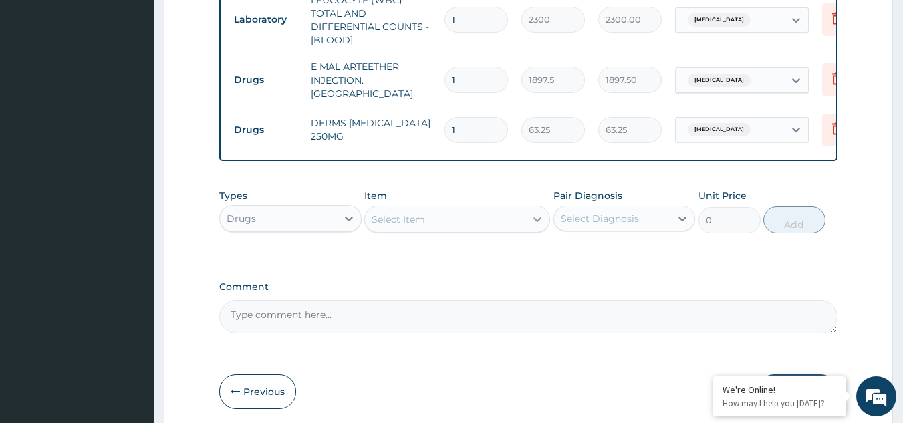
click at [535, 213] on icon at bounding box center [537, 219] width 13 height 13
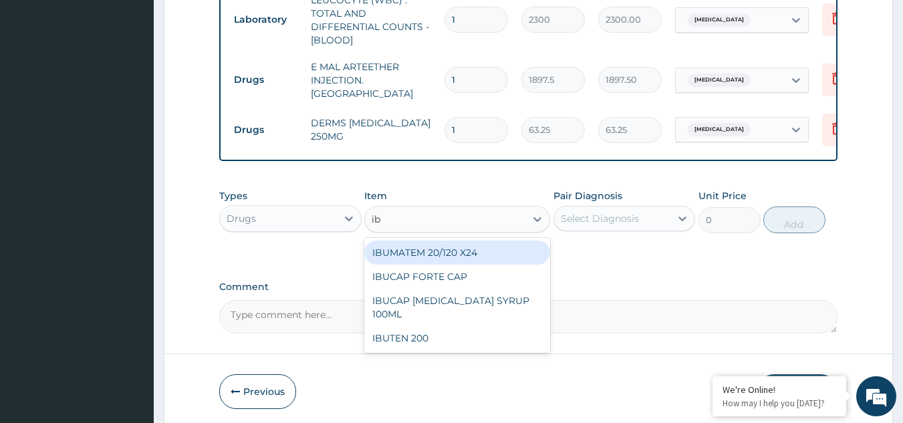
type input "i"
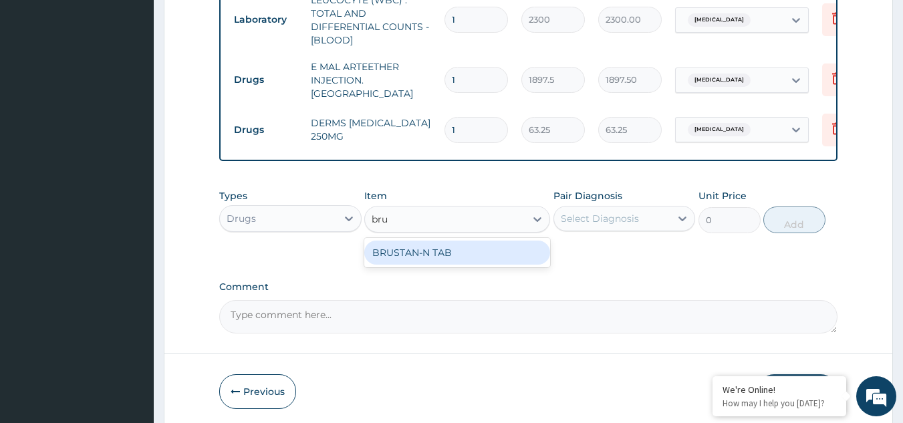
type input "brus"
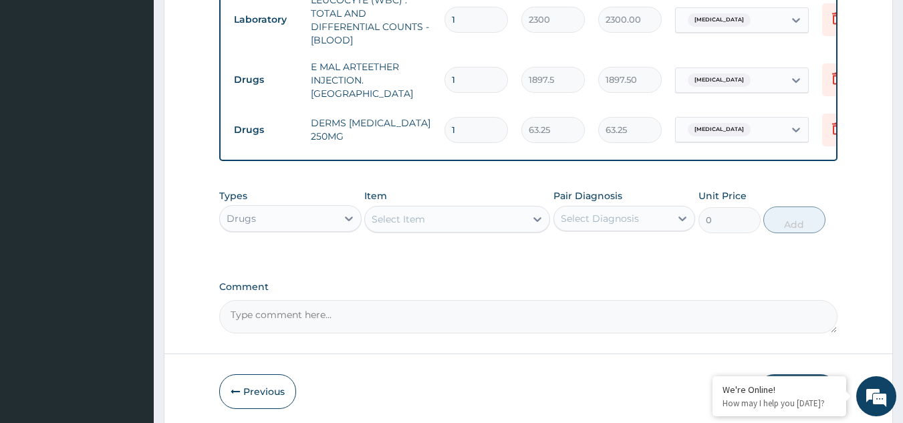
click at [430, 219] on div "Select Item" at bounding box center [445, 219] width 160 height 21
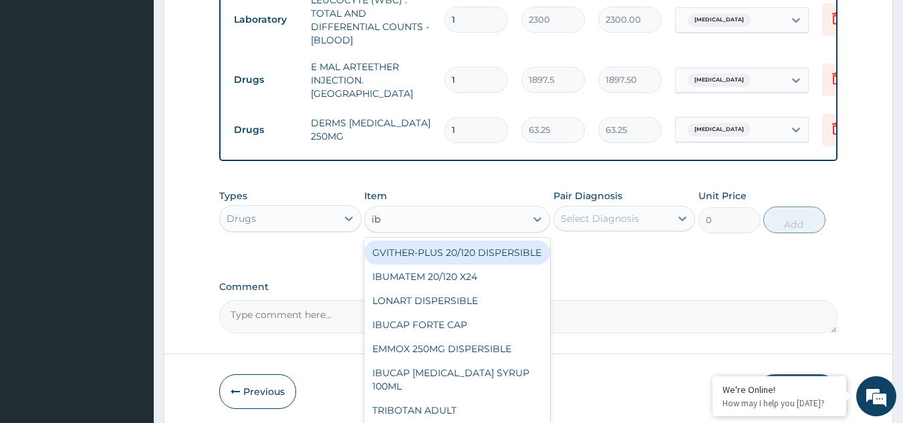
type input "ibu"
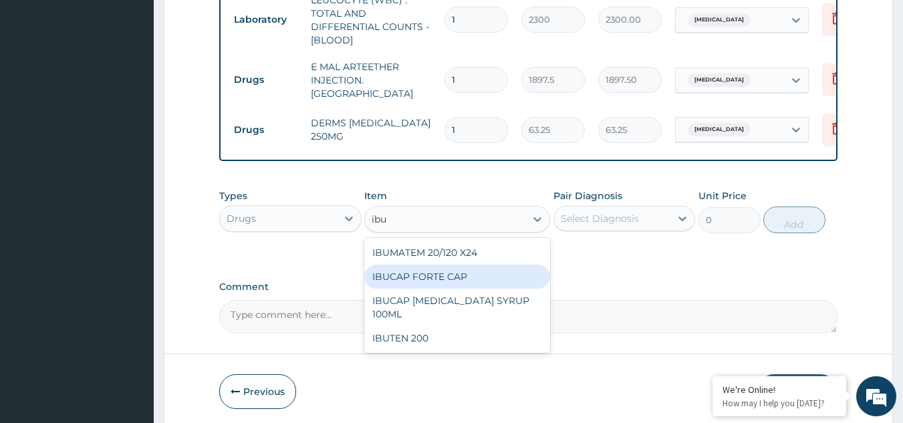
click at [438, 277] on div "IBUCAP FORTE CAP" at bounding box center [457, 277] width 186 height 24
type input "63.25"
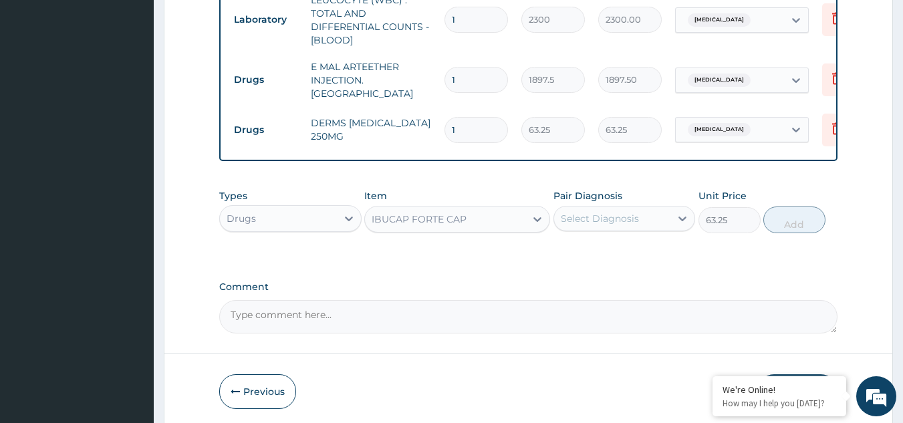
drag, startPoint x: 602, startPoint y: 213, endPoint x: 623, endPoint y: 215, distance: 20.8
click at [622, 215] on div "Select Diagnosis" at bounding box center [600, 218] width 78 height 13
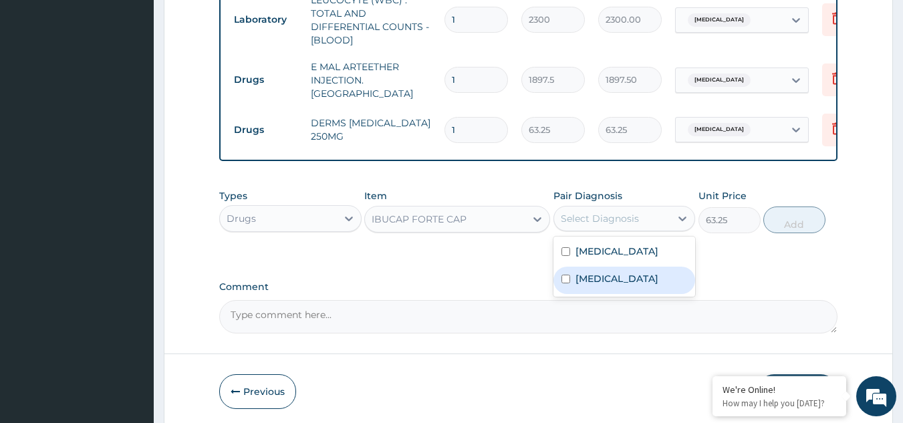
click at [595, 272] on label "Pharyngitis" at bounding box center [616, 278] width 83 height 13
checkbox input "true"
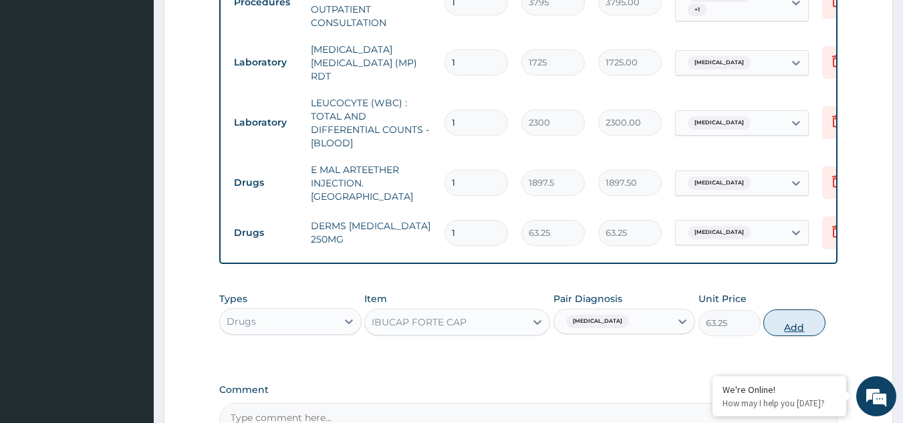
click at [785, 316] on button "Add" at bounding box center [794, 322] width 62 height 27
type input "0"
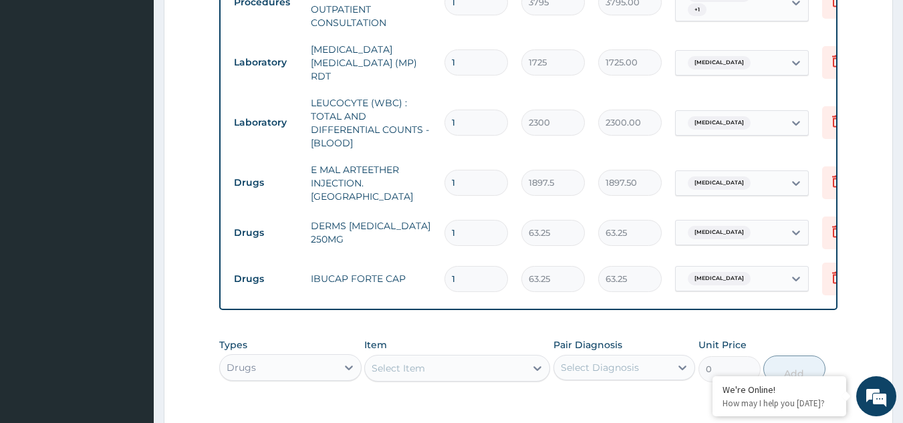
type input "10"
type input "632.50"
type input "10"
click at [458, 220] on input "1" at bounding box center [475, 233] width 63 height 26
type input "15"
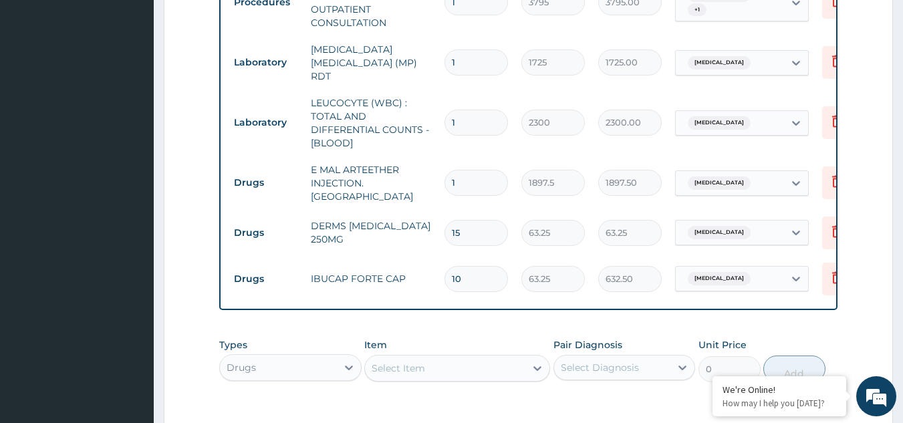
type input "948.75"
type input "15"
click at [466, 178] on input "1" at bounding box center [475, 183] width 63 height 26
type input "0.00"
type input "3"
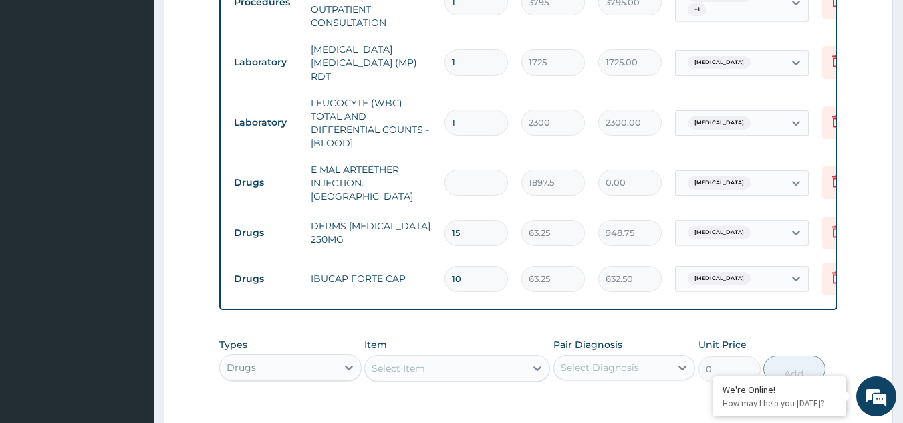
type input "5692.50"
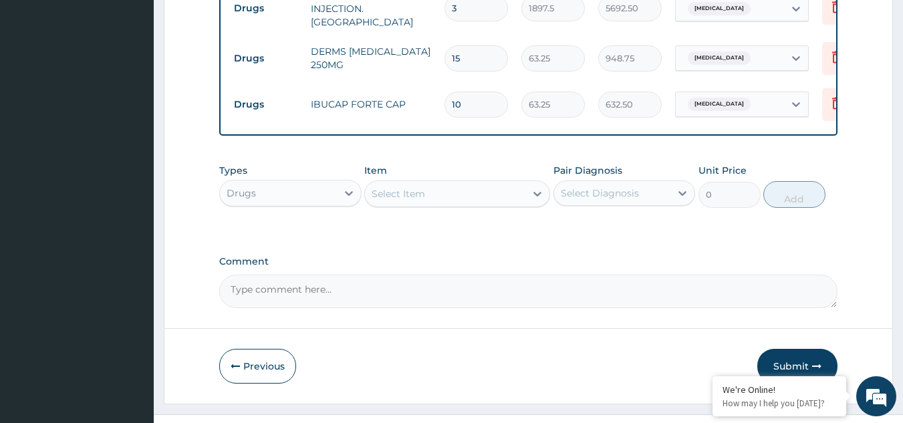
scroll to position [759, 0]
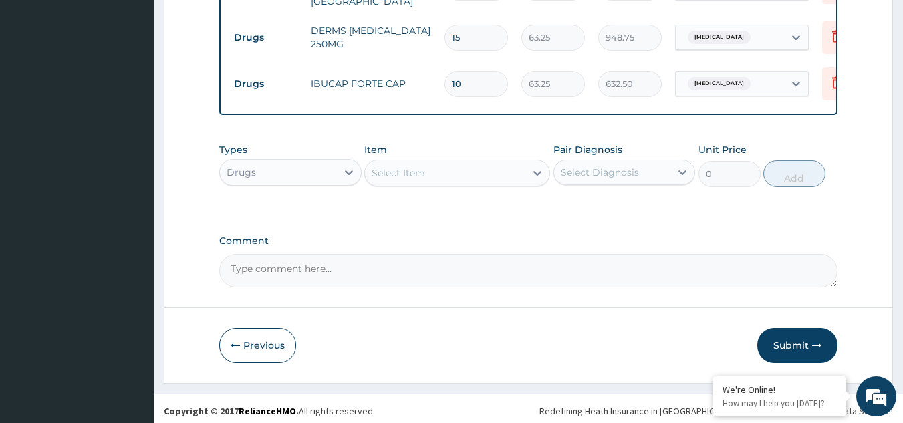
type input "3"
click at [247, 261] on textarea "Comment" at bounding box center [528, 270] width 619 height 33
click at [332, 265] on textarea "fever, headaches, sorethroat, body apin" at bounding box center [528, 270] width 619 height 33
type textarea "fever, headaches, sorethroat, body apin"
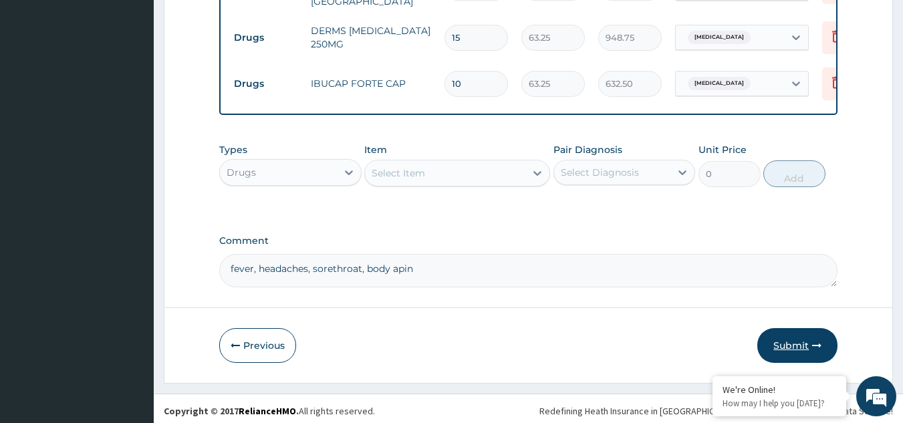
click at [814, 341] on icon "button" at bounding box center [816, 345] width 9 height 9
